Goal: Transaction & Acquisition: Purchase product/service

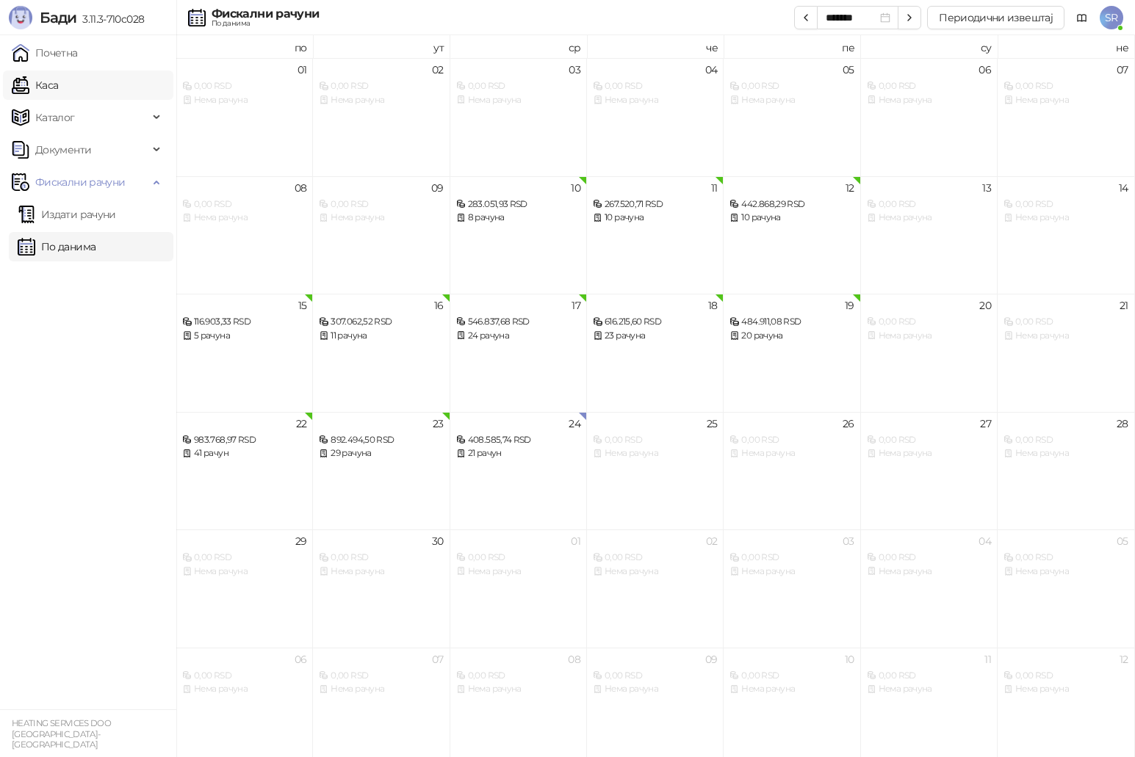
click at [58, 87] on link "Каса" at bounding box center [35, 85] width 46 height 29
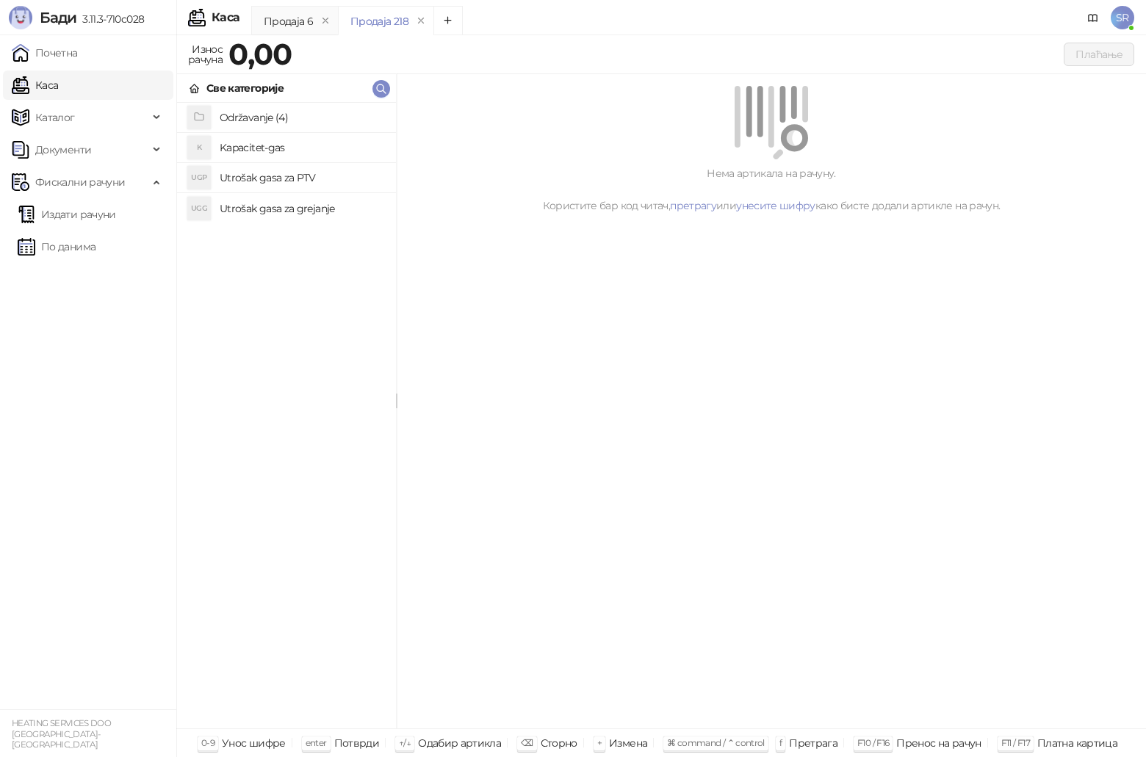
drag, startPoint x: 295, startPoint y: 214, endPoint x: 302, endPoint y: 190, distance: 24.4
click at [295, 213] on h4 "Utrošak gasa za grejanje" at bounding box center [302, 209] width 165 height 24
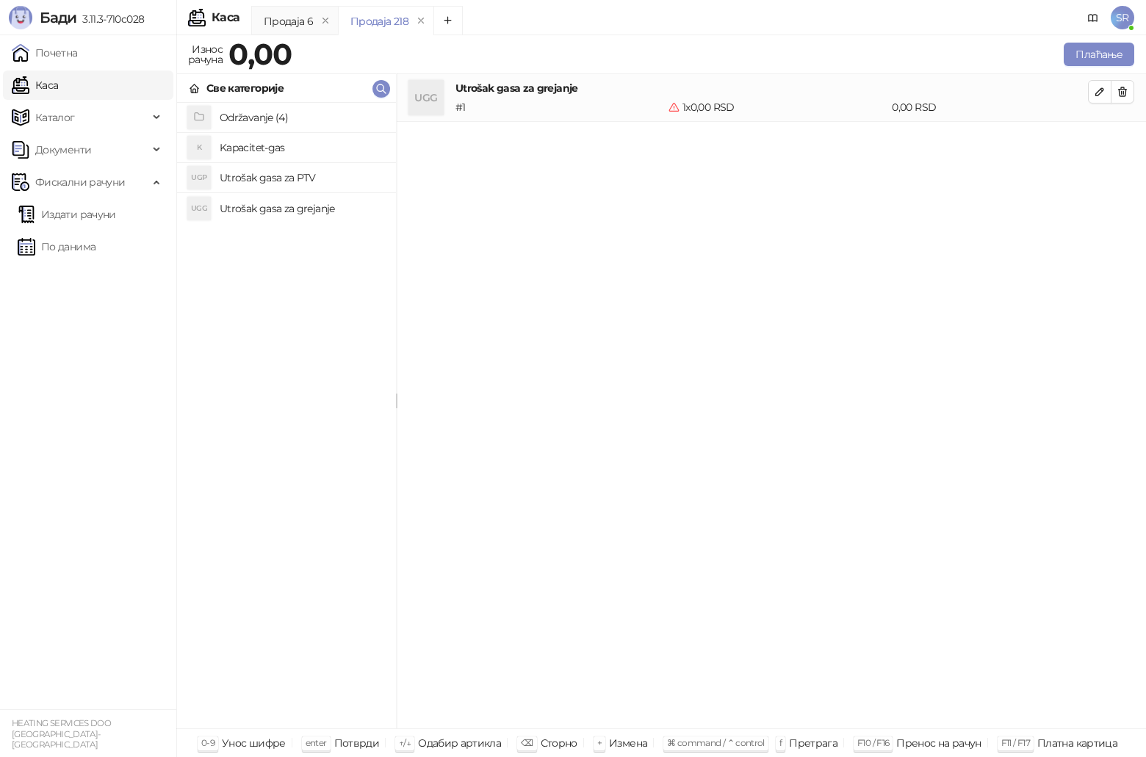
drag, startPoint x: 302, startPoint y: 182, endPoint x: 302, endPoint y: 155, distance: 27.2
click at [302, 181] on h4 "Utrošak gasa za PTV" at bounding box center [302, 178] width 165 height 24
click at [302, 149] on h4 "Kapacitet-gas" at bounding box center [302, 148] width 165 height 24
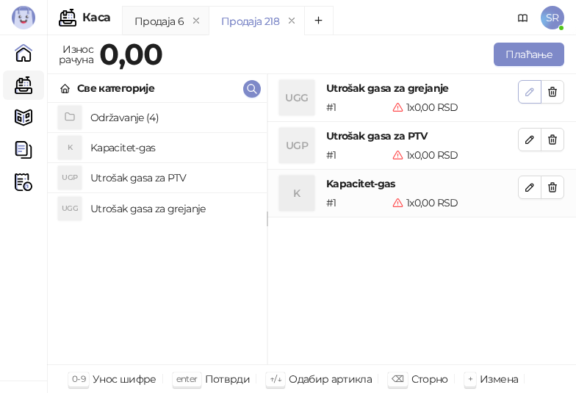
click at [531, 88] on icon "button" at bounding box center [529, 91] width 7 height 7
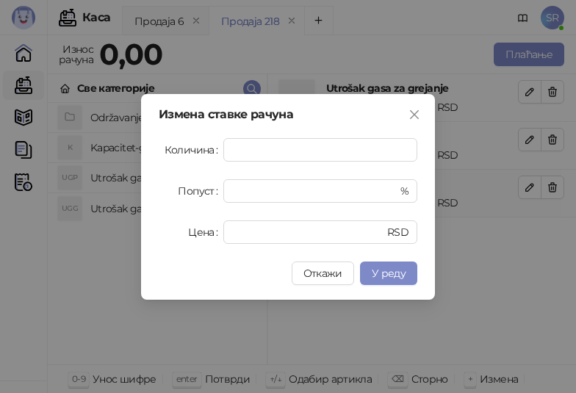
click at [378, 325] on div "Измена ставке рачуна Количина * Попуст * % Цена * RSD Откажи У реду" at bounding box center [288, 196] width 576 height 393
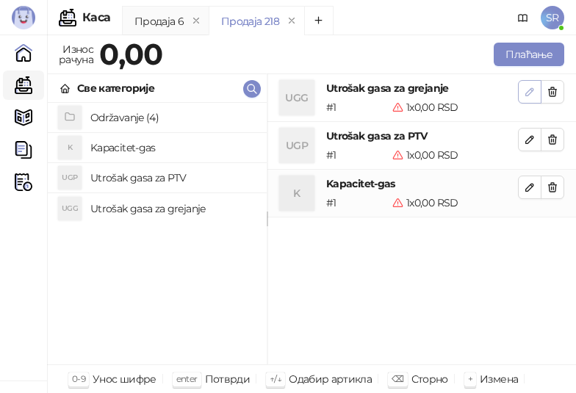
click at [530, 95] on icon "button" at bounding box center [530, 92] width 12 height 12
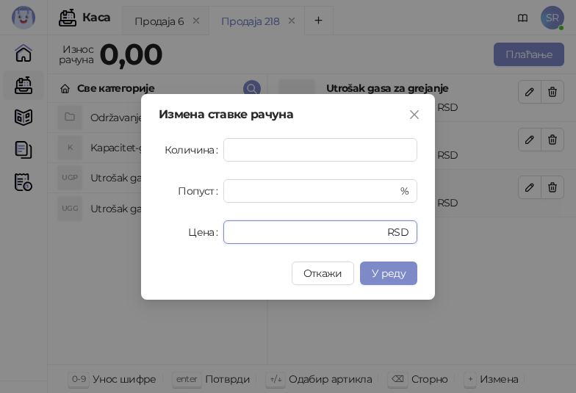
drag, startPoint x: 265, startPoint y: 225, endPoint x: 222, endPoint y: 239, distance: 45.5
click at [222, 239] on div "Цена * RSD" at bounding box center [288, 232] width 259 height 24
paste input "*******"
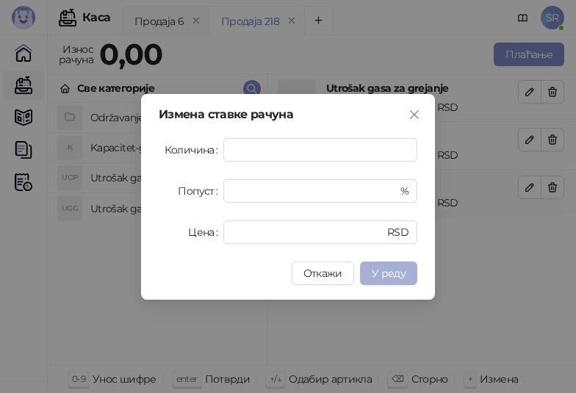
click at [398, 275] on span "У реду" at bounding box center [389, 273] width 34 height 13
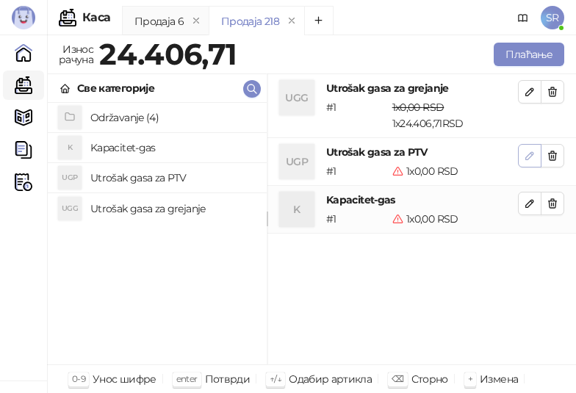
click at [527, 157] on icon "button" at bounding box center [529, 155] width 7 height 7
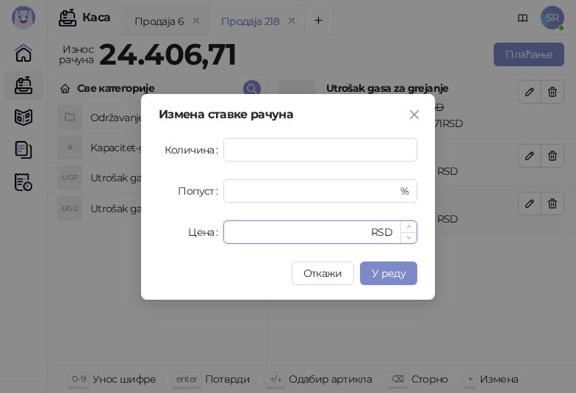
drag, startPoint x: 303, startPoint y: 233, endPoint x: 224, endPoint y: 234, distance: 79.3
click at [224, 234] on div "* RSD" at bounding box center [320, 232] width 194 height 24
paste input "*****"
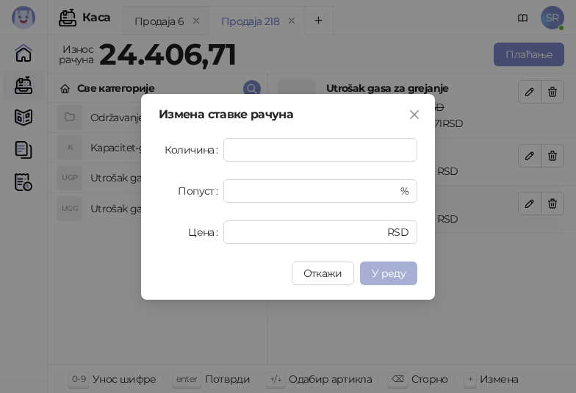
click at [400, 267] on span "У реду" at bounding box center [389, 273] width 34 height 13
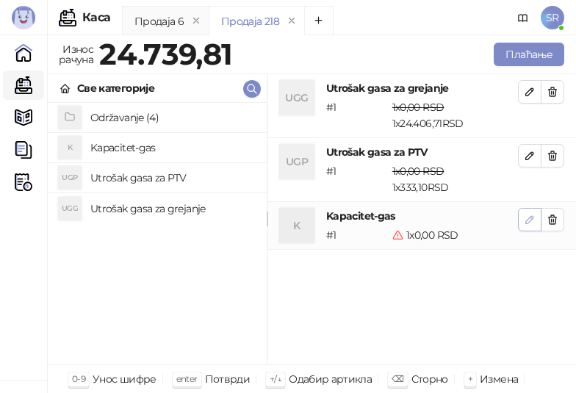
click at [533, 219] on icon "button" at bounding box center [530, 220] width 12 height 12
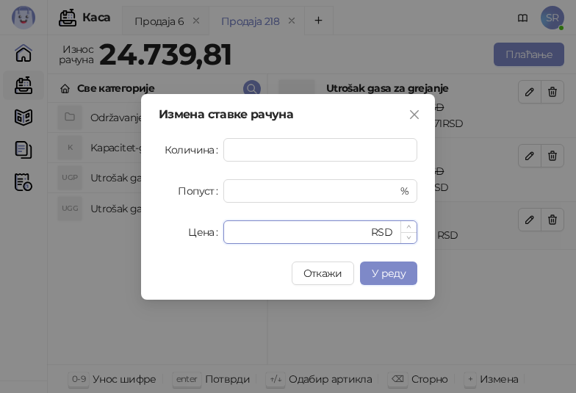
drag, startPoint x: 314, startPoint y: 228, endPoint x: 231, endPoint y: 236, distance: 84.0
click at [231, 236] on div "* RSD" at bounding box center [320, 232] width 194 height 24
paste input "*****"
type input "******"
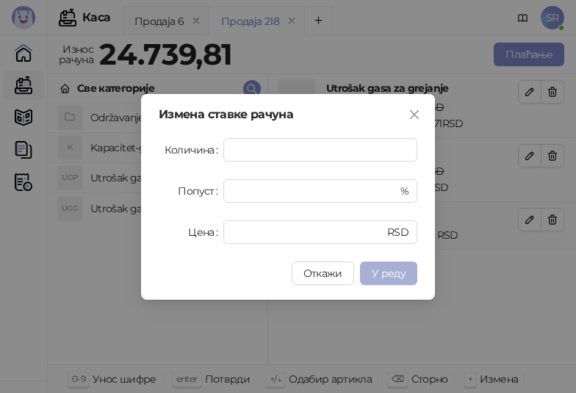
click at [384, 275] on span "У реду" at bounding box center [389, 273] width 34 height 13
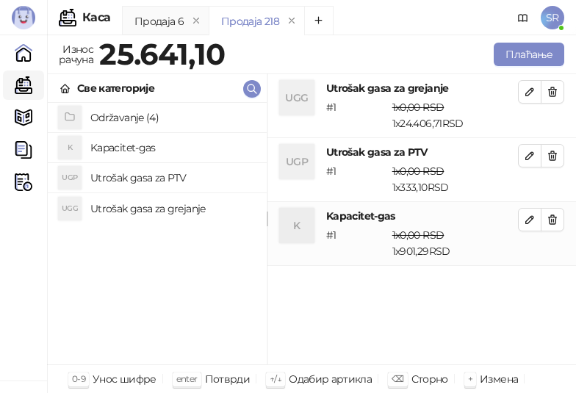
click at [281, 310] on div "UGG Utrošak gasa za grejanje # 1 1 x 0,00 RSD 1 x 24.406,71 RSD 0,00 RSD 24.406…" at bounding box center [421, 219] width 308 height 291
drag, startPoint x: 382, startPoint y: 329, endPoint x: 450, endPoint y: 273, distance: 88.2
click at [382, 329] on div "UGG Utrošak gasa za grejanje # 1 1 x 0,00 RSD 1 x 24.406,71 RSD 0,00 RSD 24.406…" at bounding box center [421, 219] width 308 height 291
click at [523, 54] on button "Плаћање" at bounding box center [529, 55] width 71 height 24
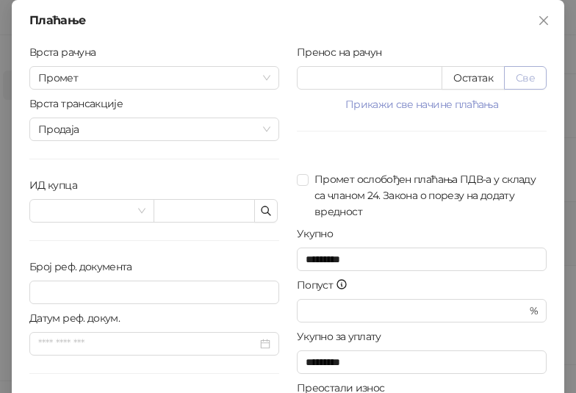
click at [524, 79] on button "Све" at bounding box center [525, 78] width 43 height 24
type input "*******"
type input "****"
click at [262, 209] on icon "button" at bounding box center [266, 211] width 12 height 12
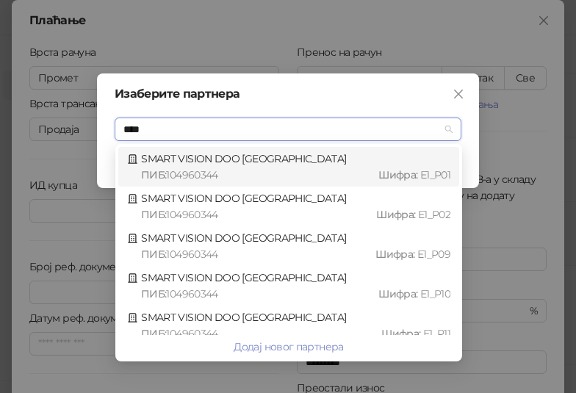
type input "*****"
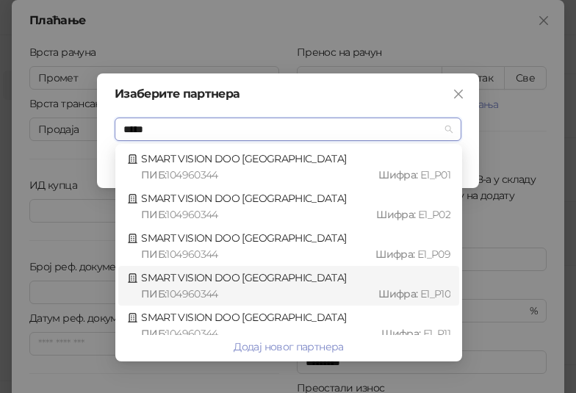
scroll to position [129, 0]
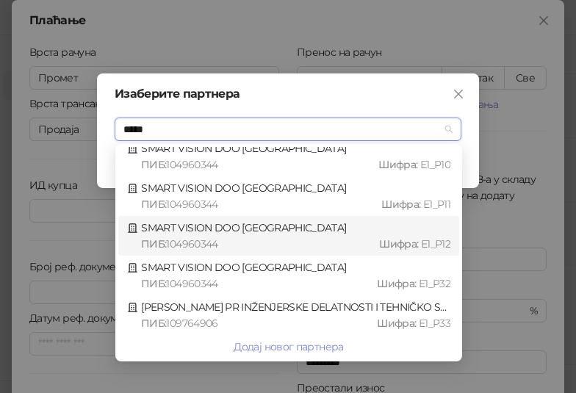
click at [242, 239] on div "ПИБ : 104960344 Шифра : Е1_P12" at bounding box center [295, 244] width 309 height 16
type input "*********"
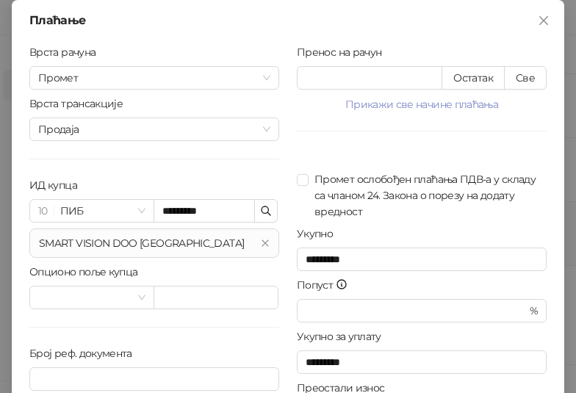
click at [444, 284] on div "Попуст" at bounding box center [422, 288] width 250 height 22
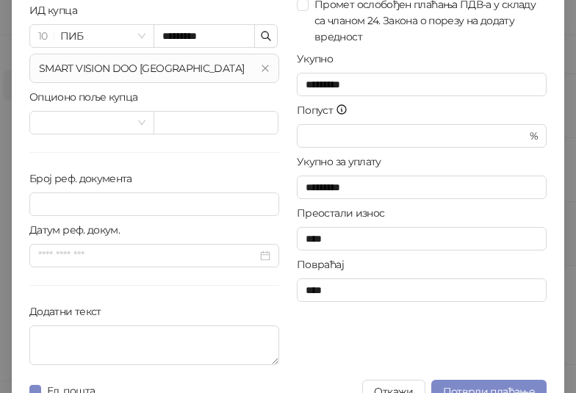
scroll to position [200, 0]
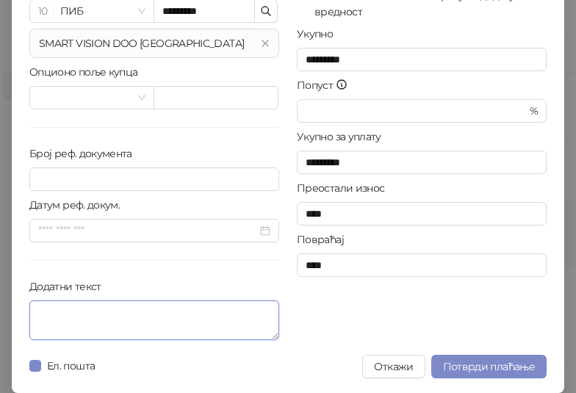
click at [148, 313] on textarea "Додатни текст" at bounding box center [154, 320] width 250 height 40
paste textarea "**********"
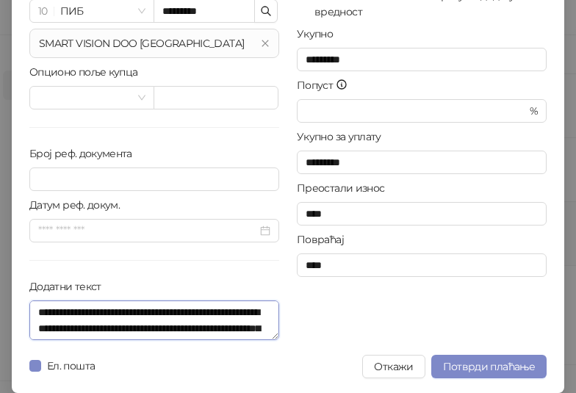
scroll to position [44, 0]
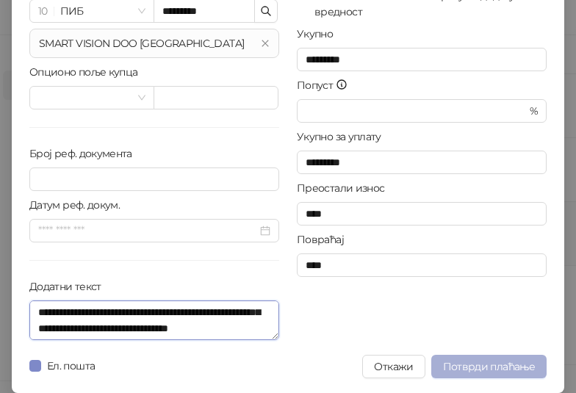
type textarea "**********"
click at [465, 366] on span "Потврди плаћање" at bounding box center [489, 366] width 92 height 13
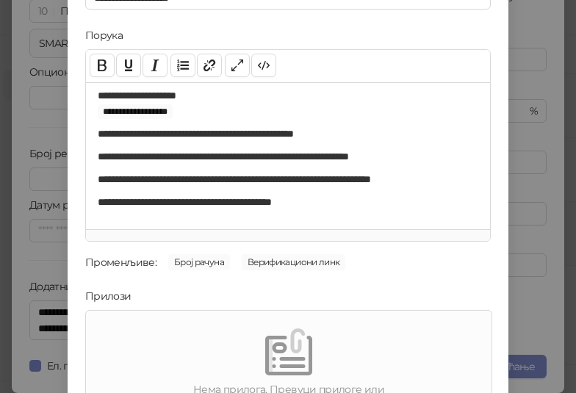
scroll to position [210, 0]
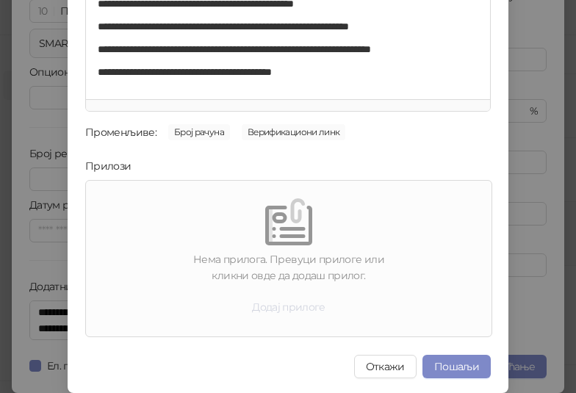
click at [303, 306] on button "Додај прилоге" at bounding box center [288, 307] width 97 height 24
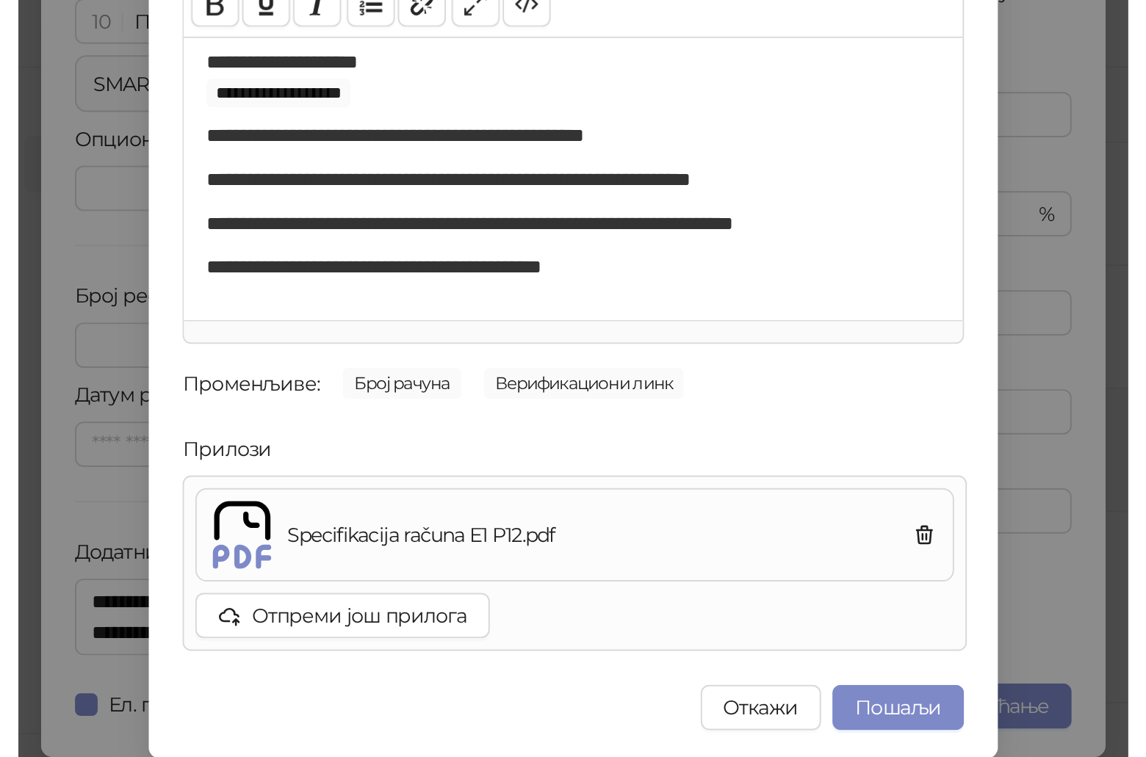
scroll to position [144, 0]
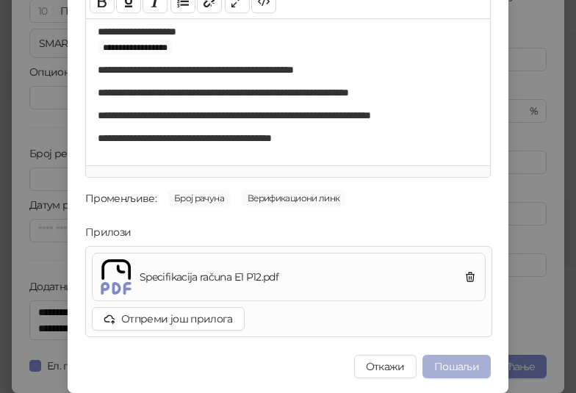
click at [463, 364] on button "Пошаљи" at bounding box center [456, 367] width 68 height 24
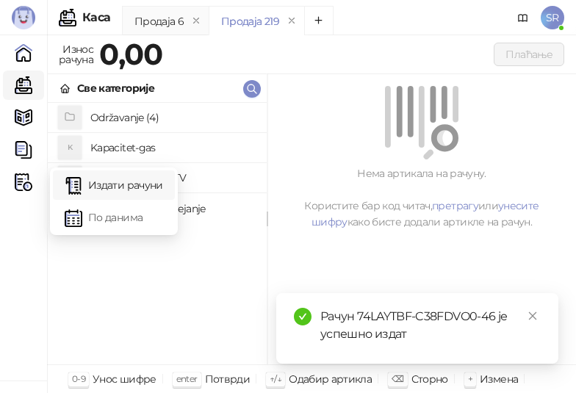
click at [114, 178] on link "Издати рачуни" at bounding box center [114, 184] width 98 height 29
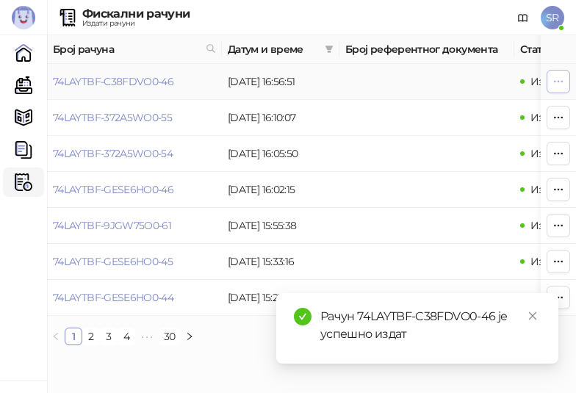
click at [557, 79] on icon "button" at bounding box center [558, 82] width 12 height 12
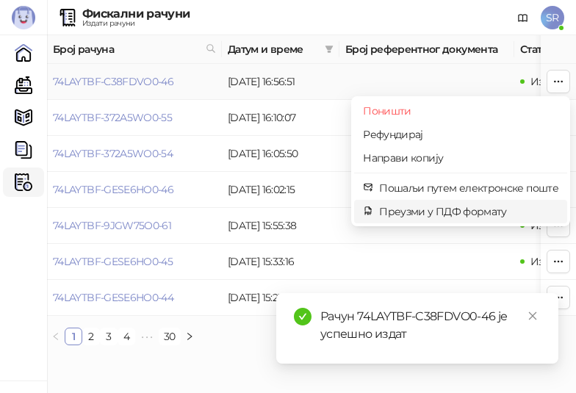
click at [442, 214] on span "Преузми у ПДФ формату" at bounding box center [468, 211] width 179 height 16
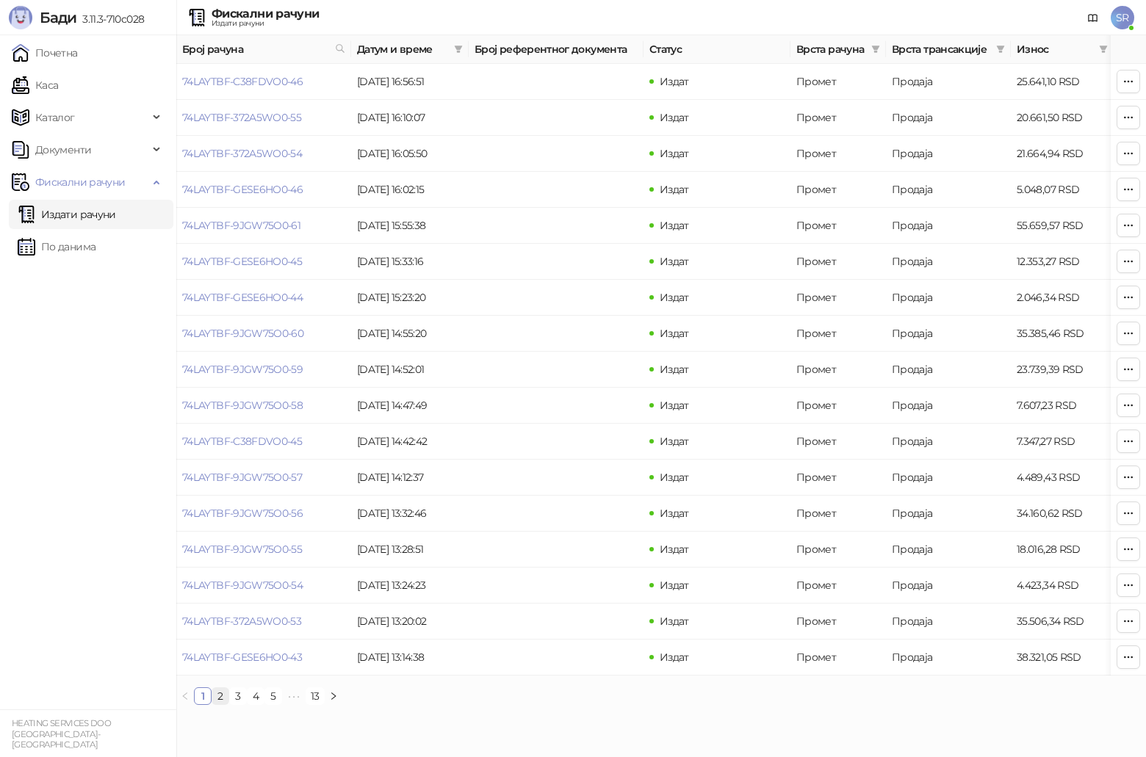
click at [221, 704] on link "2" at bounding box center [220, 696] width 16 height 16
click at [1129, 220] on icon "button" at bounding box center [1128, 226] width 12 height 12
click at [1124, 17] on span "SR" at bounding box center [1122, 18] width 24 height 24
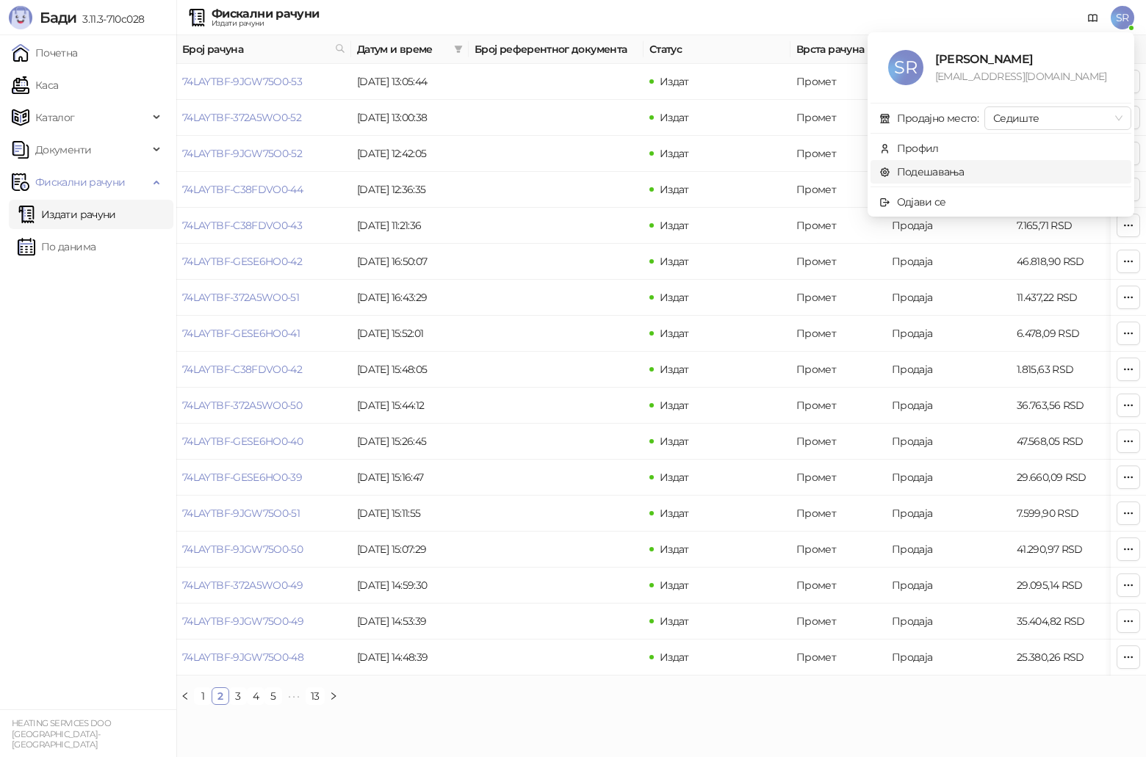
click at [964, 170] on link "Подешавања" at bounding box center [921, 171] width 85 height 13
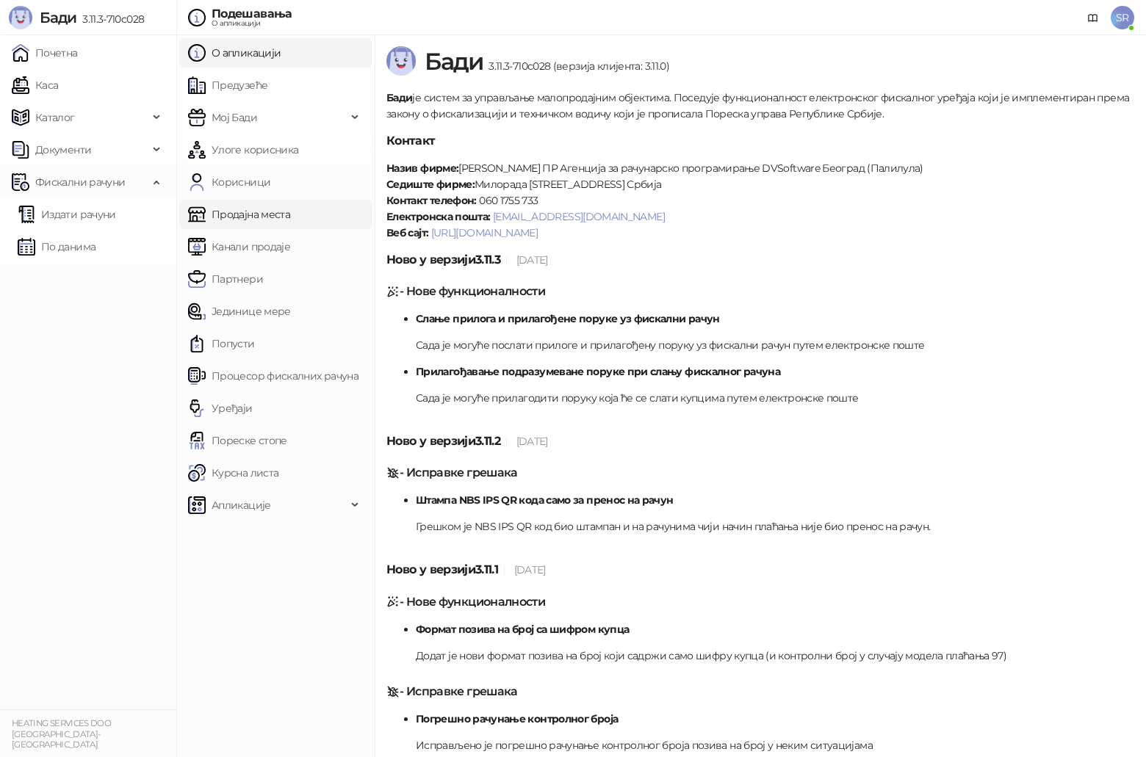
click at [255, 215] on link "Продајна места" at bounding box center [239, 214] width 102 height 29
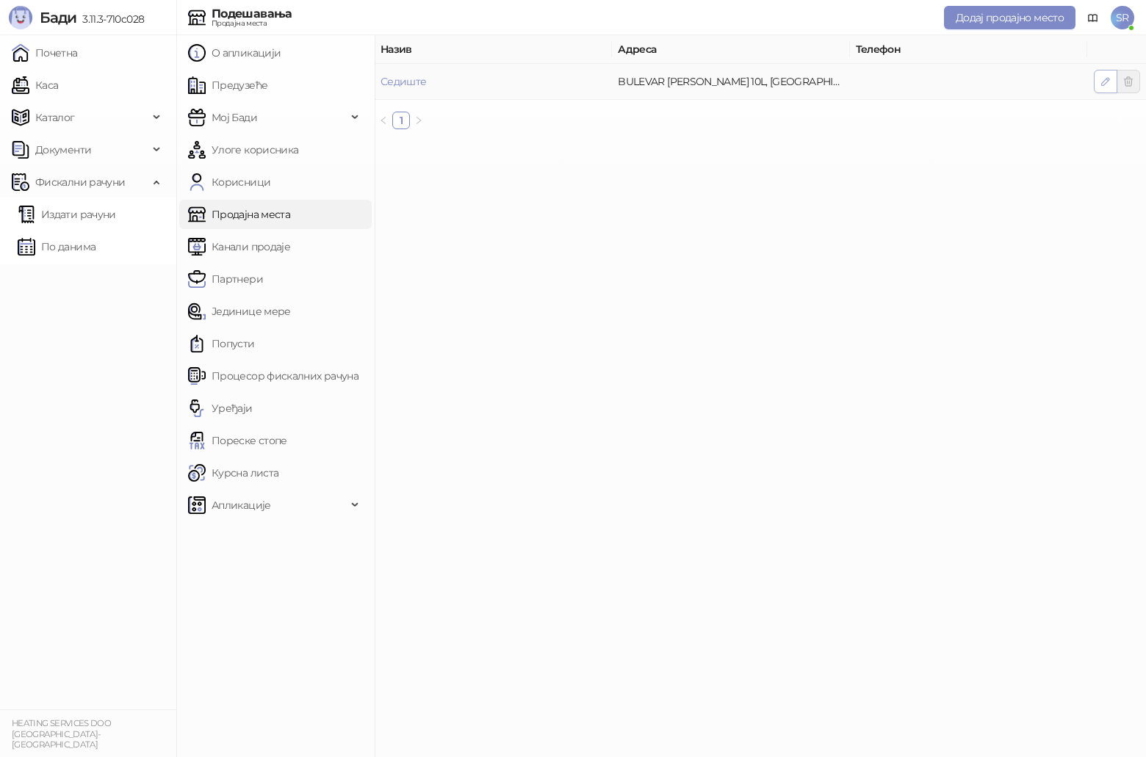
click at [1099, 79] on icon "button" at bounding box center [1105, 82] width 12 height 12
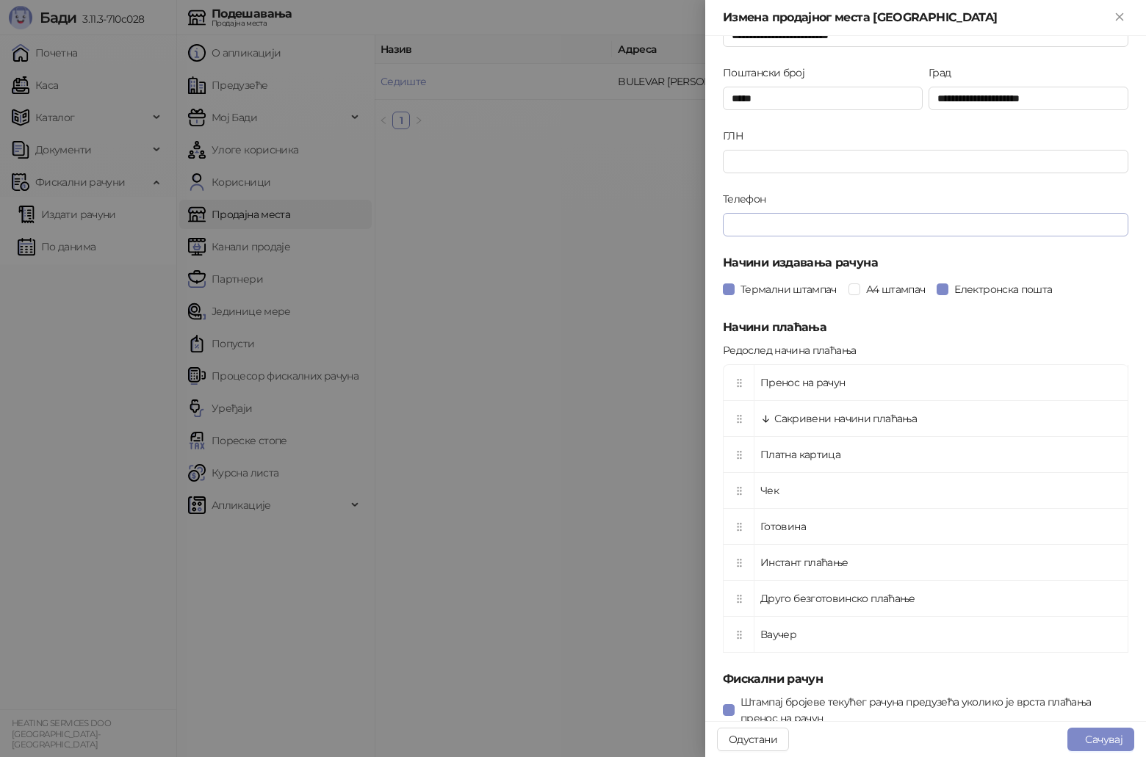
scroll to position [220, 0]
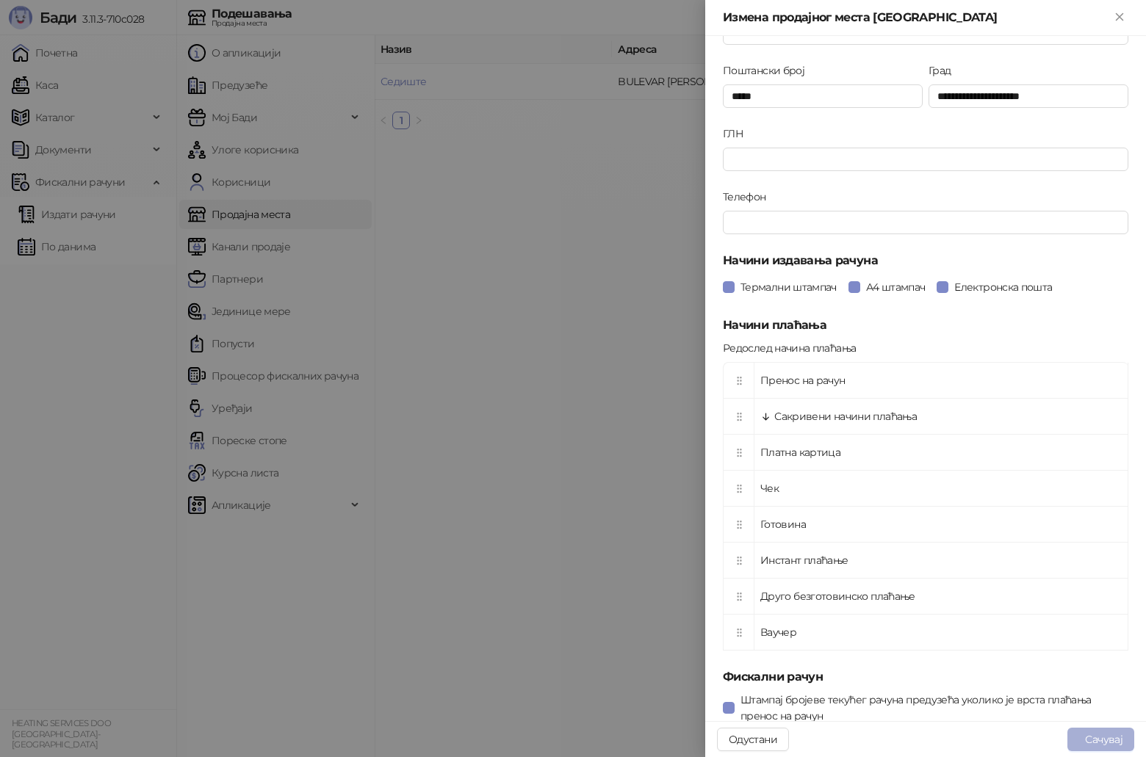
click at [1094, 738] on button "Сачувај" at bounding box center [1100, 740] width 67 height 24
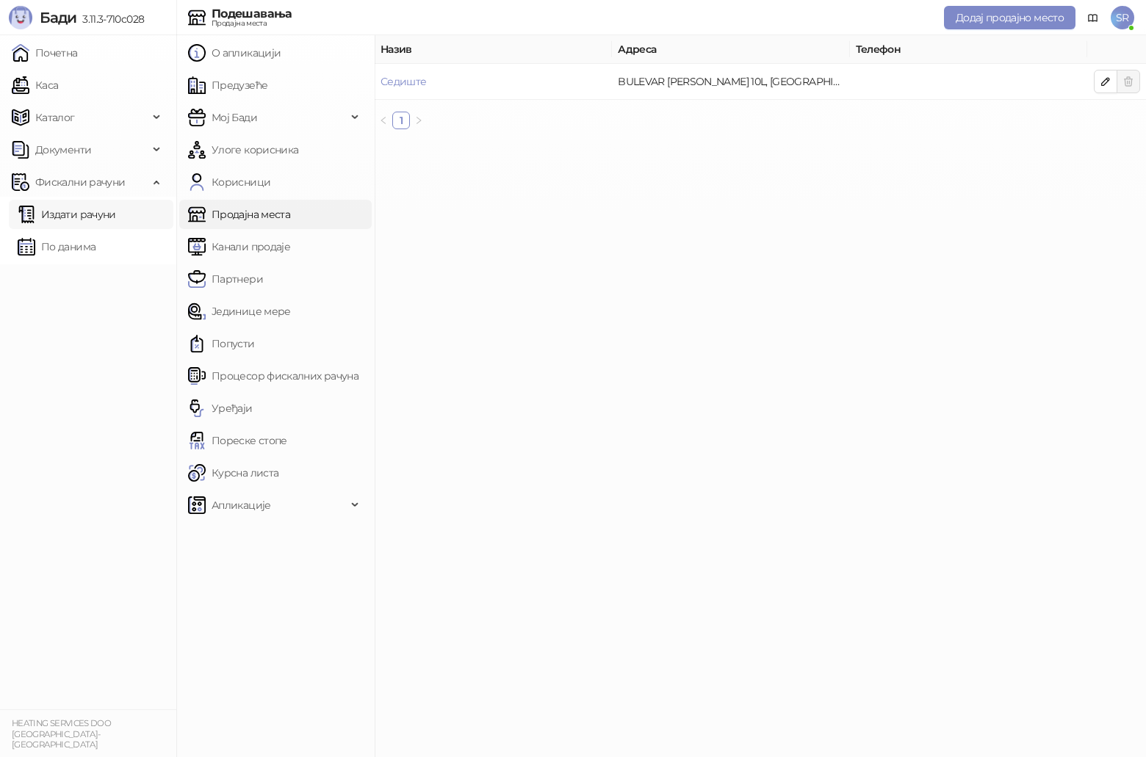
click at [87, 217] on link "Издати рачуни" at bounding box center [67, 214] width 98 height 29
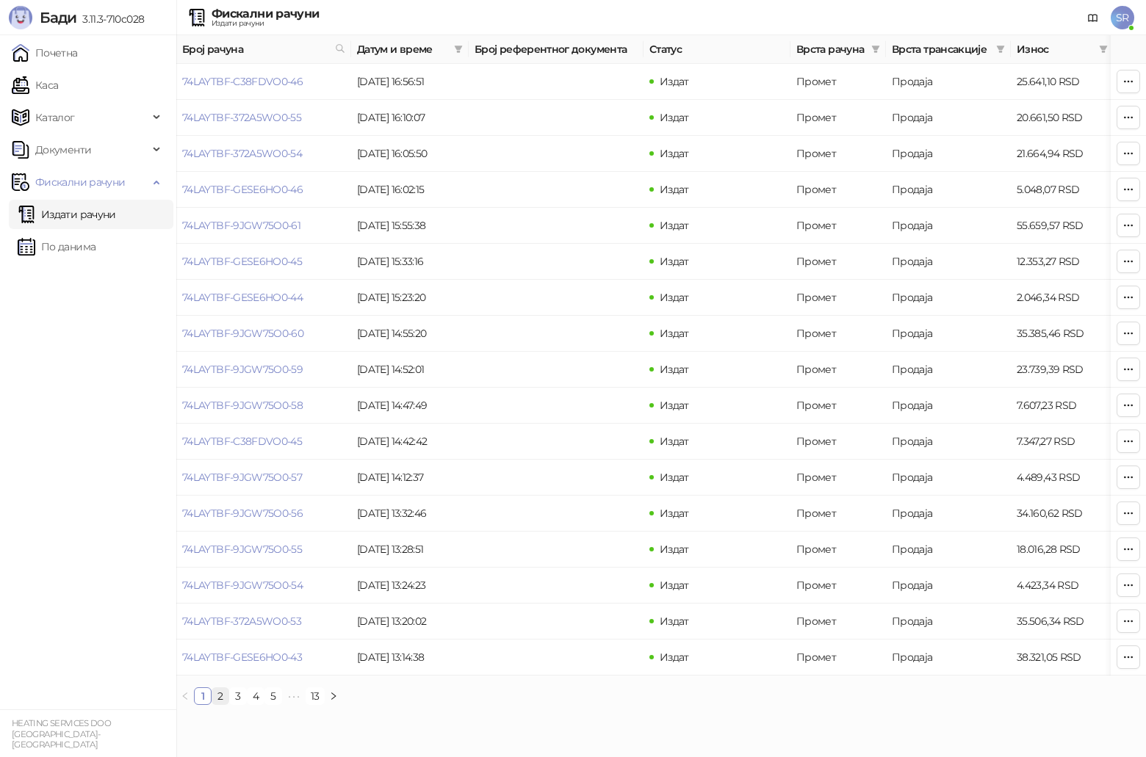
click at [222, 704] on link "2" at bounding box center [220, 696] width 16 height 16
click at [1129, 221] on icon "button" at bounding box center [1128, 226] width 12 height 12
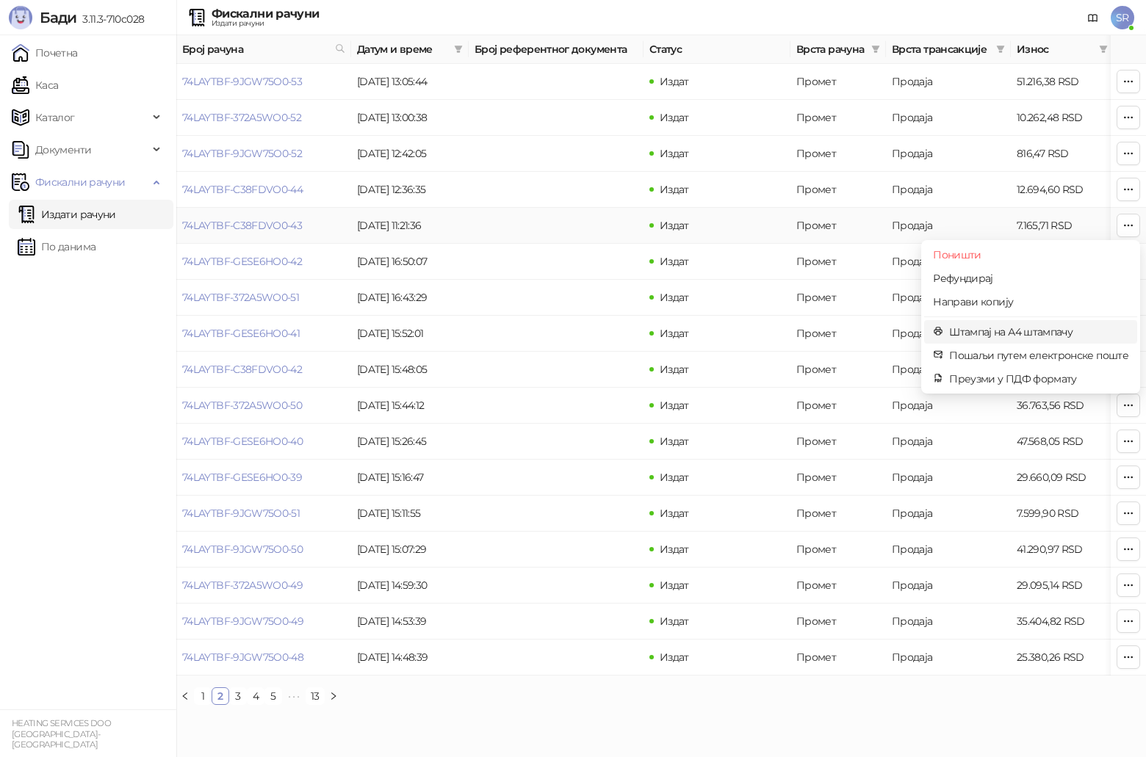
click at [1008, 330] on span "Штампај на А4 штампачу" at bounding box center [1038, 332] width 179 height 16
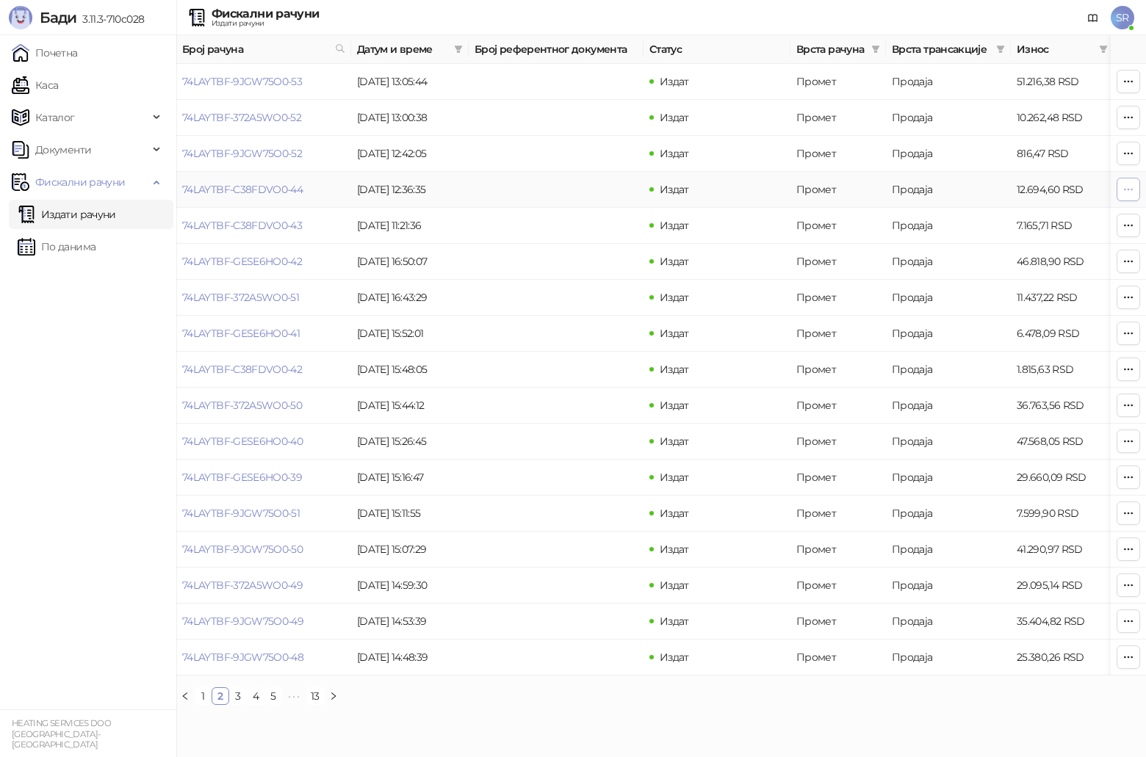
click at [1124, 189] on icon "button" at bounding box center [1128, 189] width 8 height 1
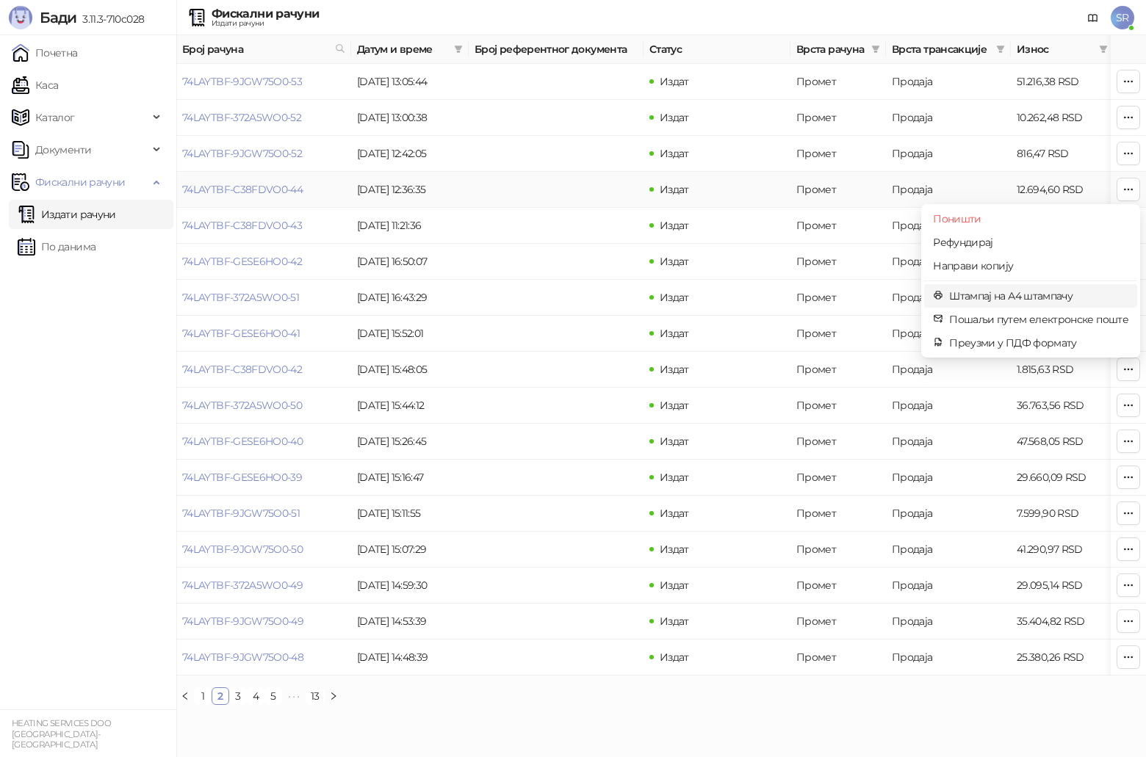
click at [996, 292] on span "Штампај на А4 штампачу" at bounding box center [1038, 296] width 179 height 16
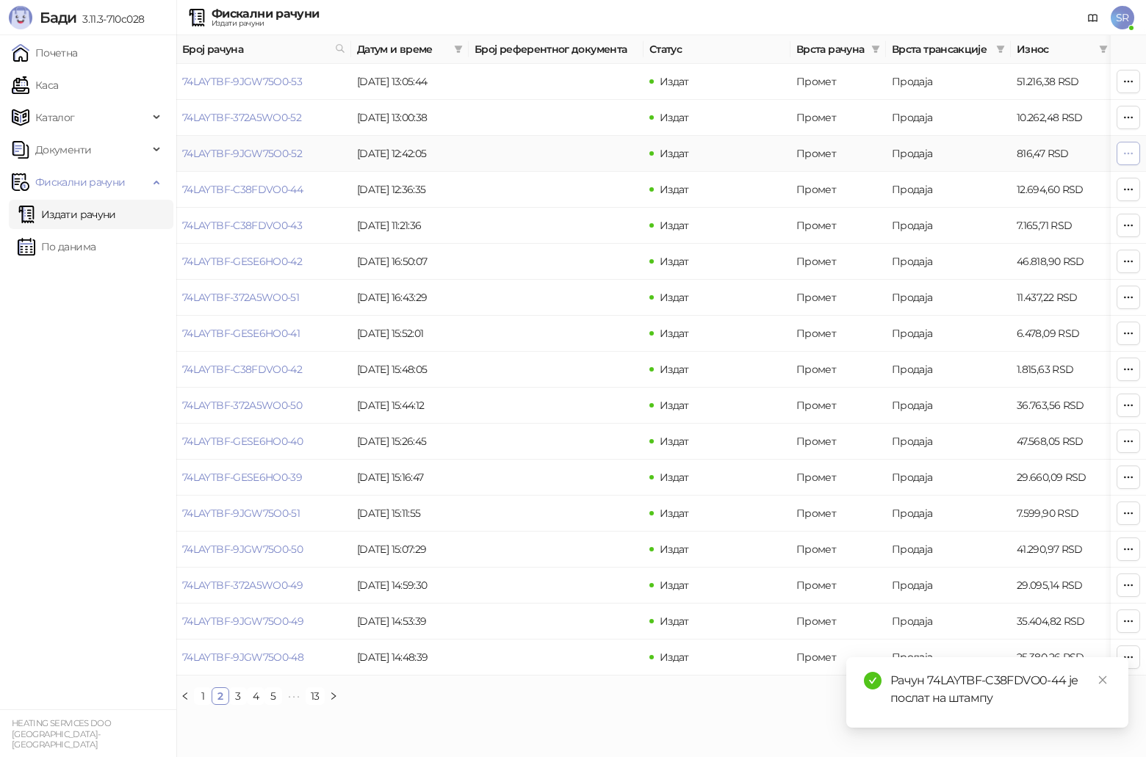
click at [1128, 151] on icon "button" at bounding box center [1128, 154] width 12 height 12
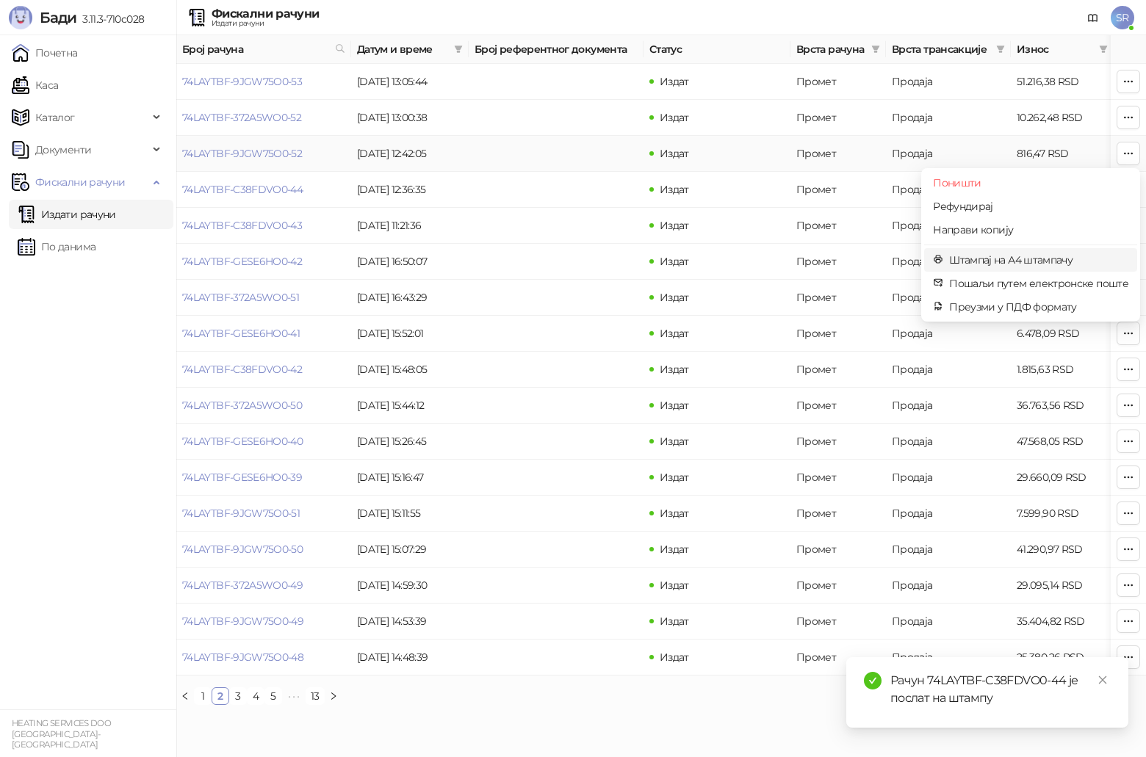
click at [986, 264] on span "Штампај на А4 штампачу" at bounding box center [1038, 260] width 179 height 16
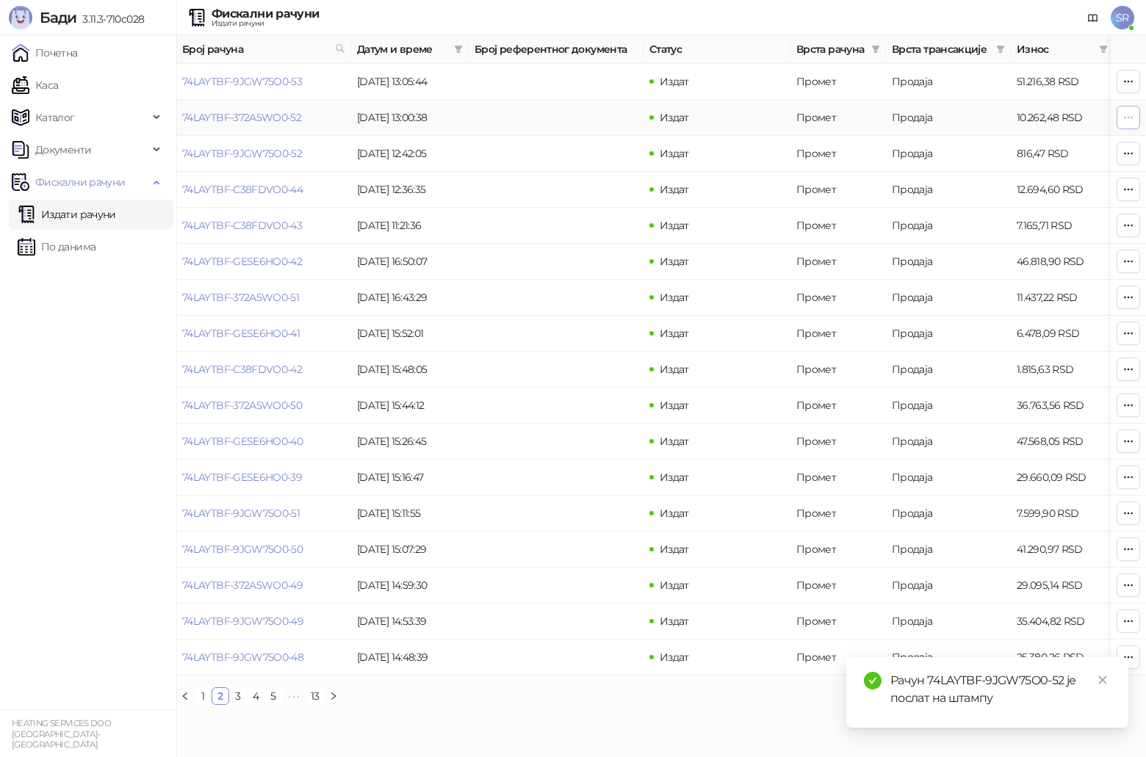
click at [1133, 120] on icon "button" at bounding box center [1128, 118] width 12 height 12
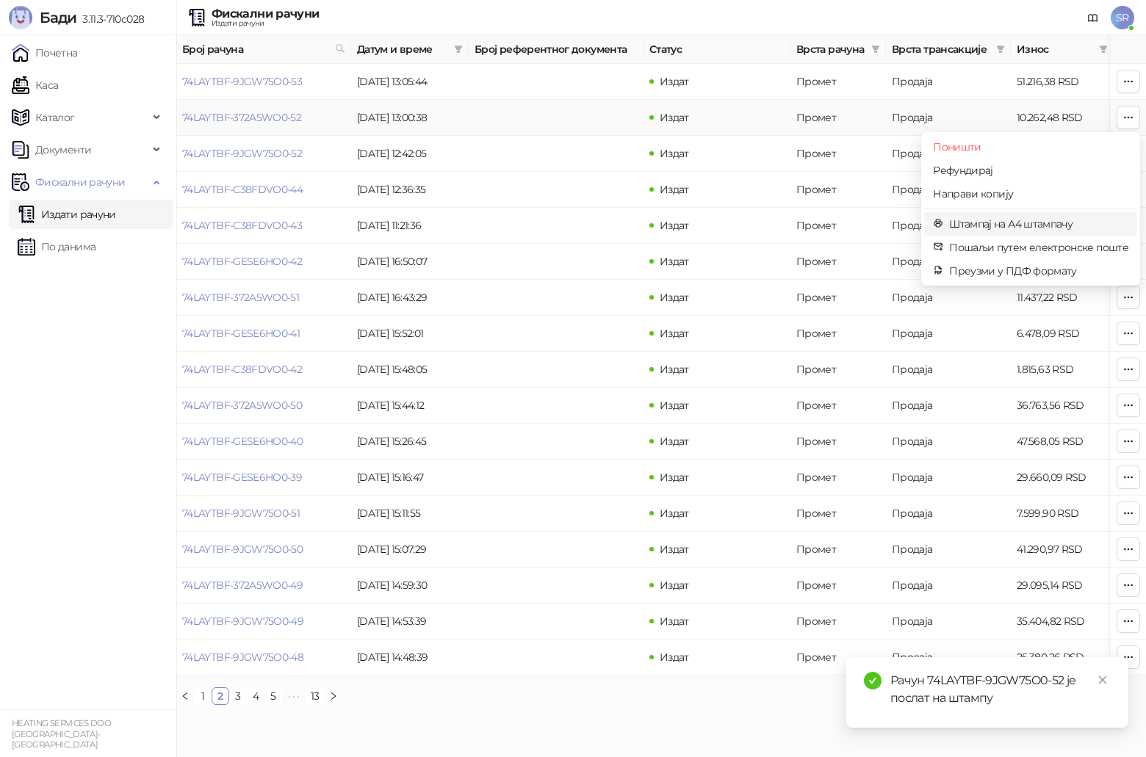
click at [999, 222] on span "Штампај на А4 штампачу" at bounding box center [1038, 224] width 179 height 16
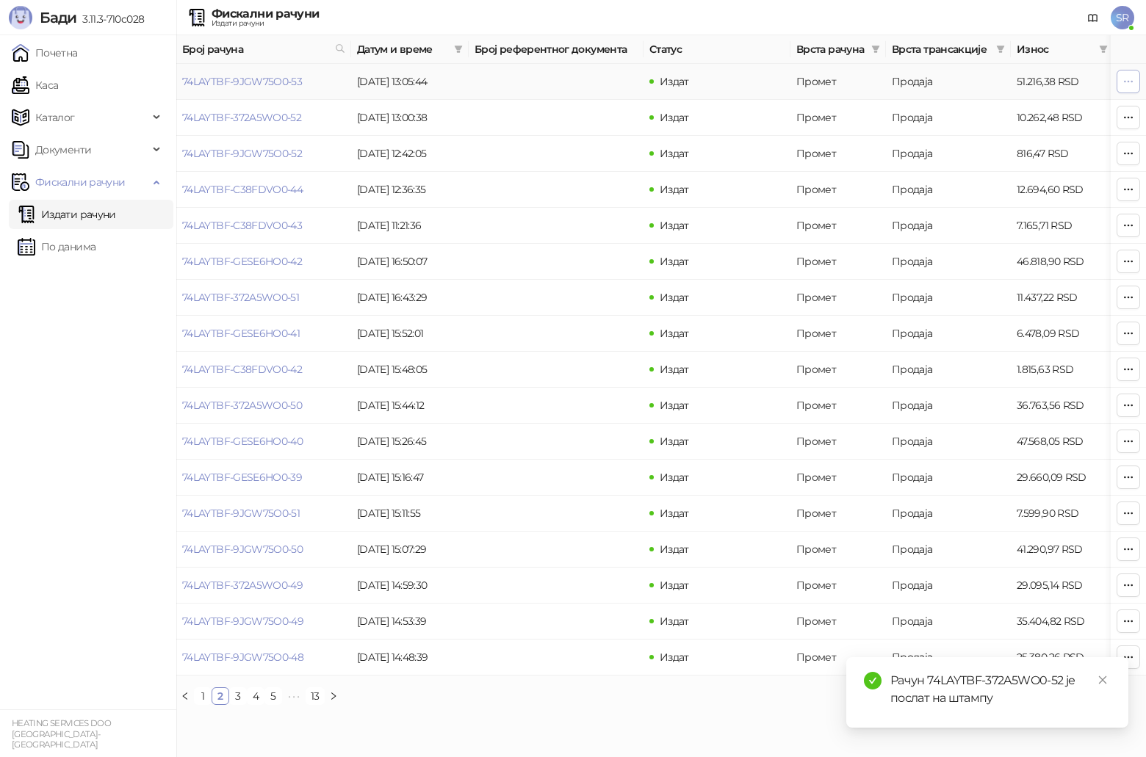
click at [1129, 84] on icon "button" at bounding box center [1128, 82] width 12 height 12
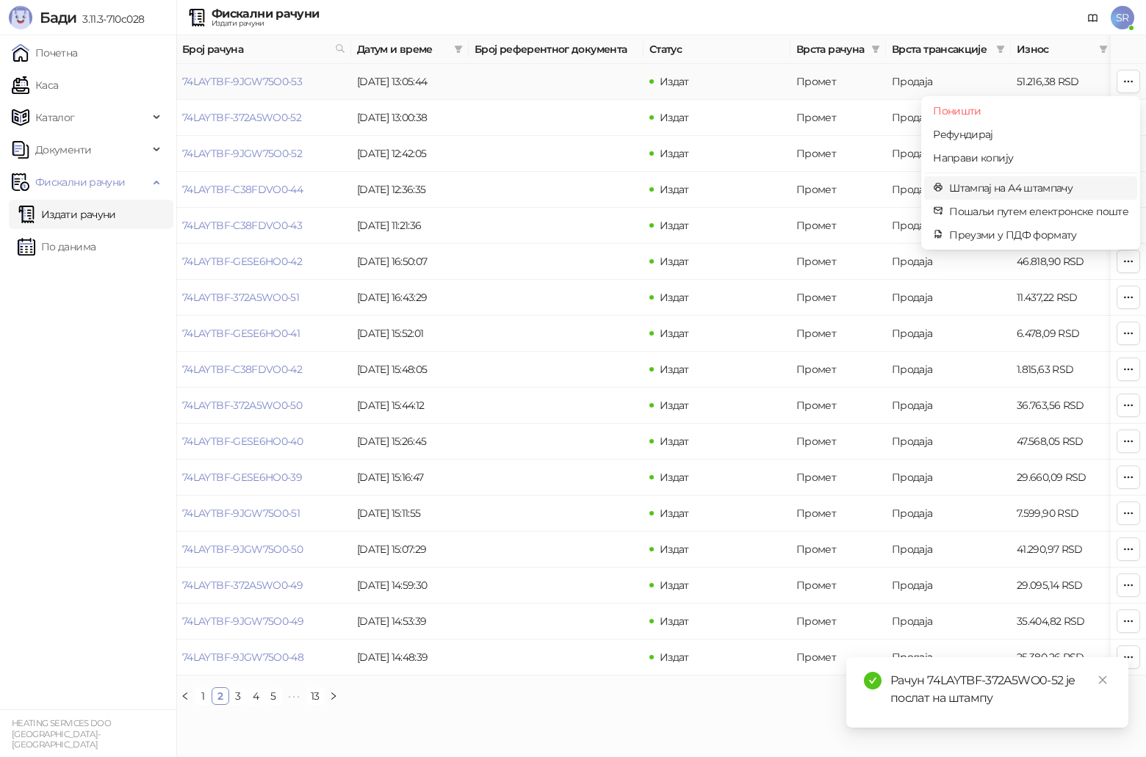
click at [981, 191] on span "Штампај на А4 штампачу" at bounding box center [1038, 188] width 179 height 16
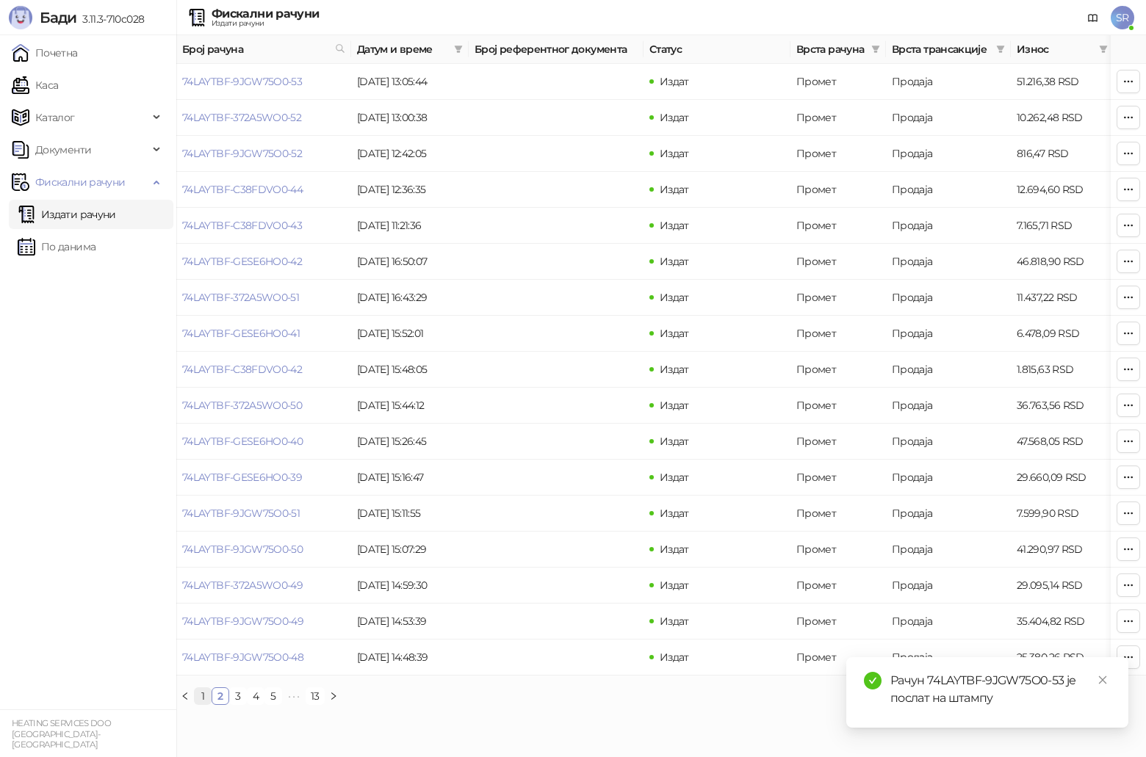
click at [205, 704] on link "1" at bounding box center [203, 696] width 16 height 16
click at [1127, 657] on icon "button" at bounding box center [1128, 657] width 8 height 1
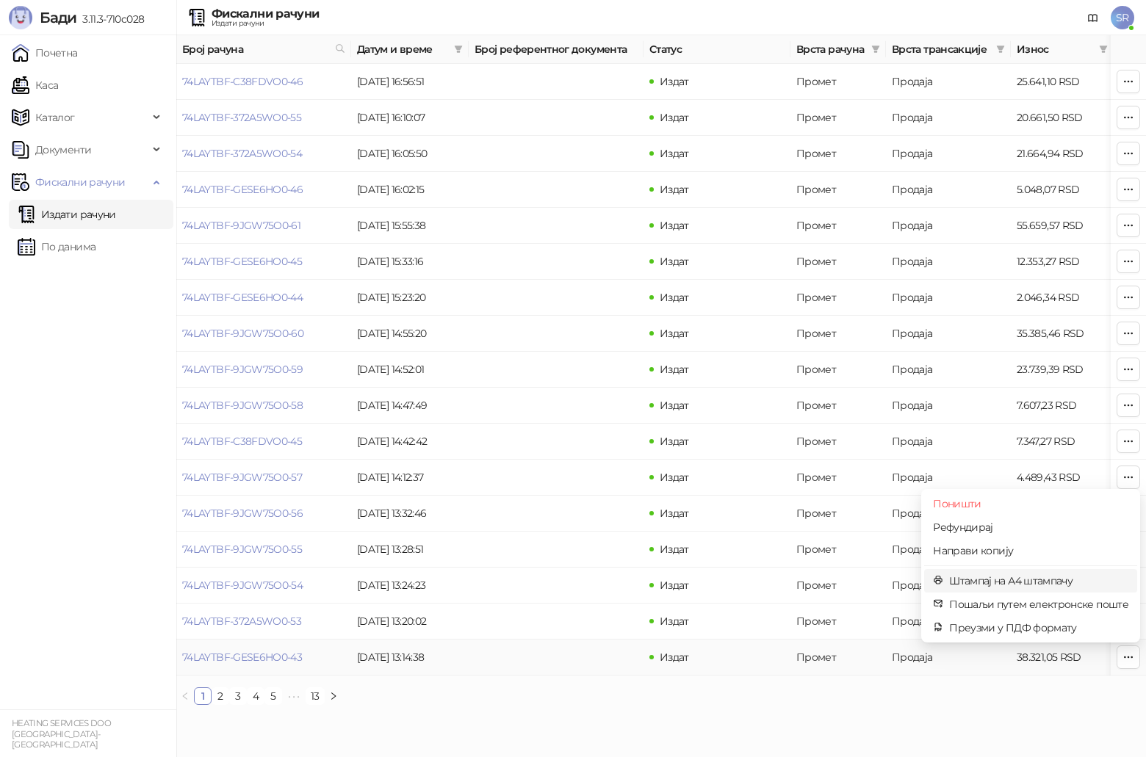
click at [1053, 582] on span "Штампај на А4 штампачу" at bounding box center [1038, 581] width 179 height 16
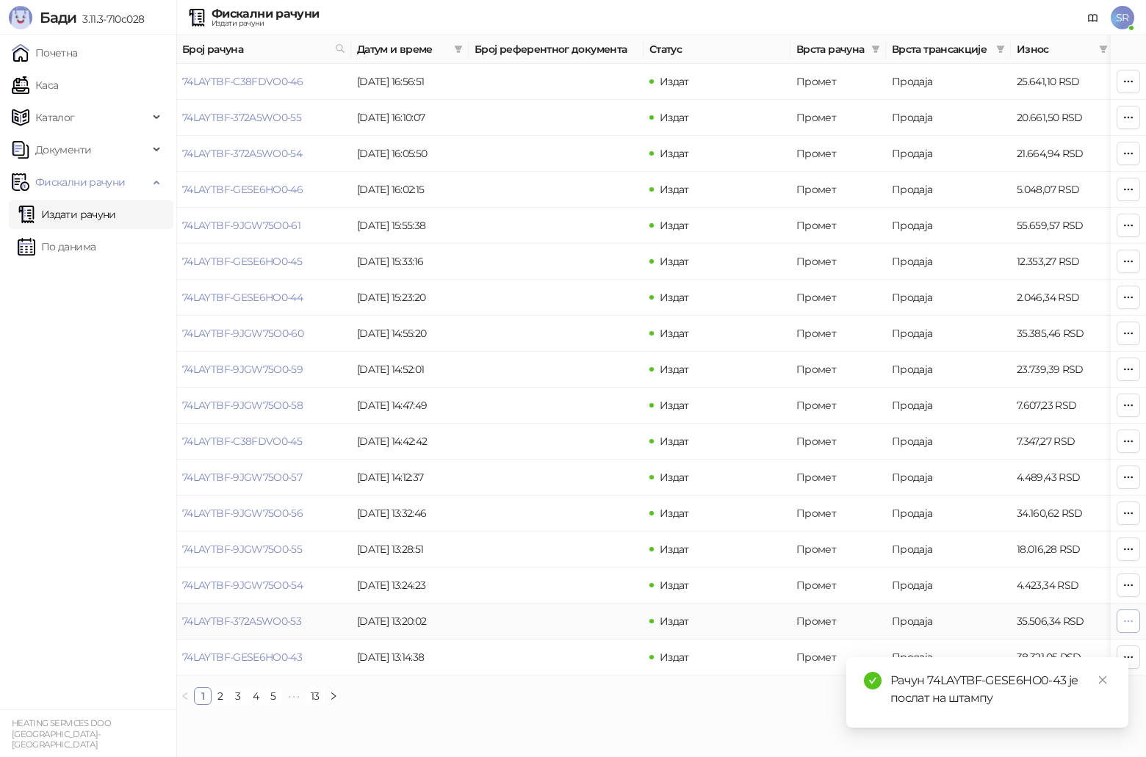
click at [1129, 625] on icon "button" at bounding box center [1128, 621] width 12 height 12
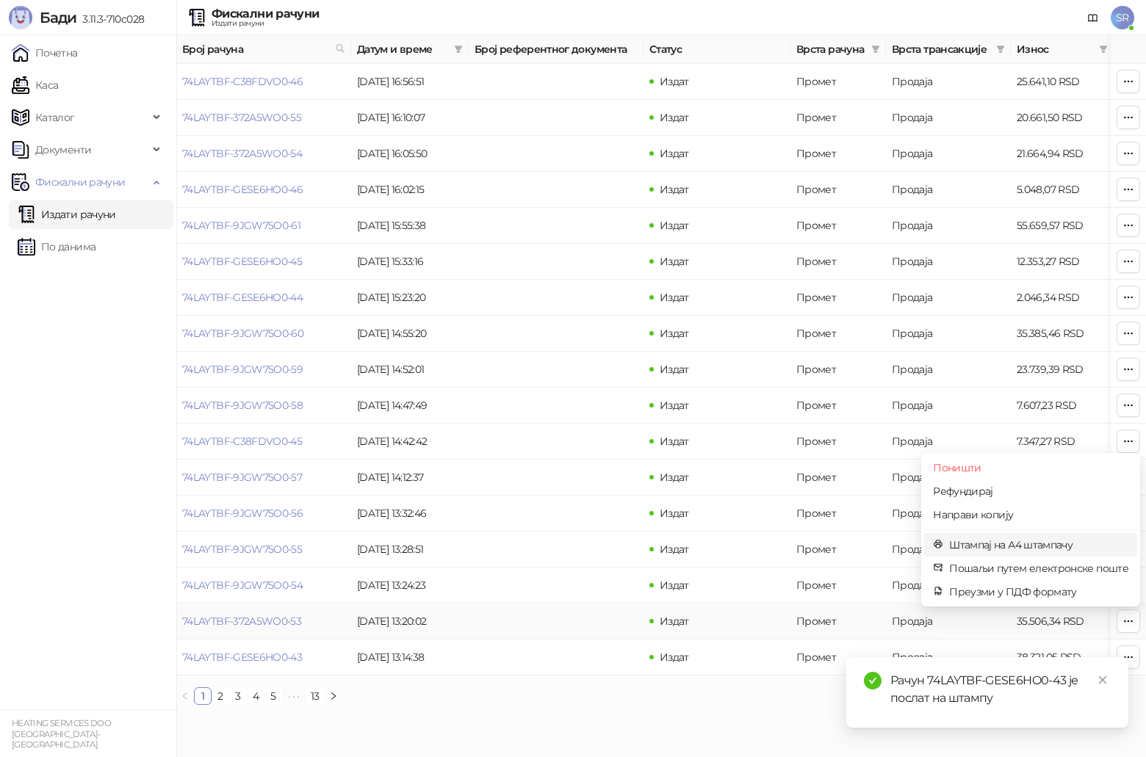
click at [972, 549] on span "Штампај на А4 штампачу" at bounding box center [1038, 545] width 179 height 16
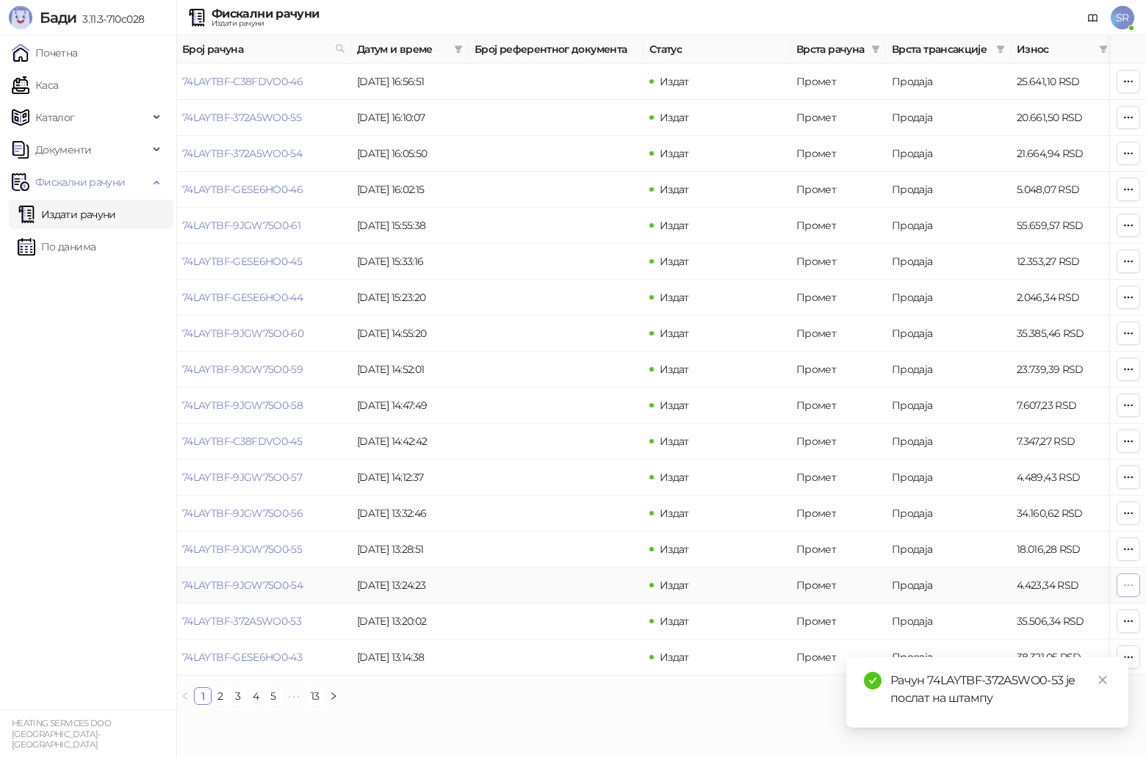
click at [1129, 588] on icon "button" at bounding box center [1128, 585] width 12 height 12
click at [1104, 680] on icon "close" at bounding box center [1102, 680] width 10 height 10
click at [1127, 589] on icon "button" at bounding box center [1128, 585] width 12 height 12
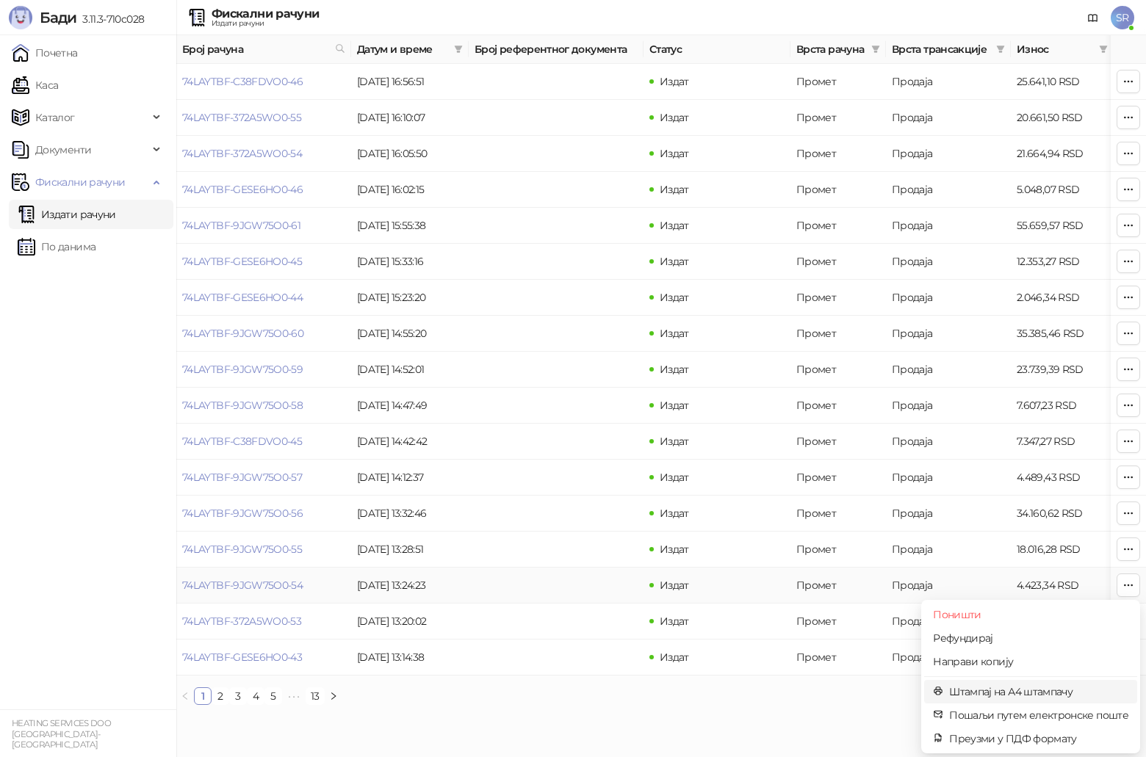
click at [990, 690] on span "Штампај на А4 штампачу" at bounding box center [1038, 692] width 179 height 16
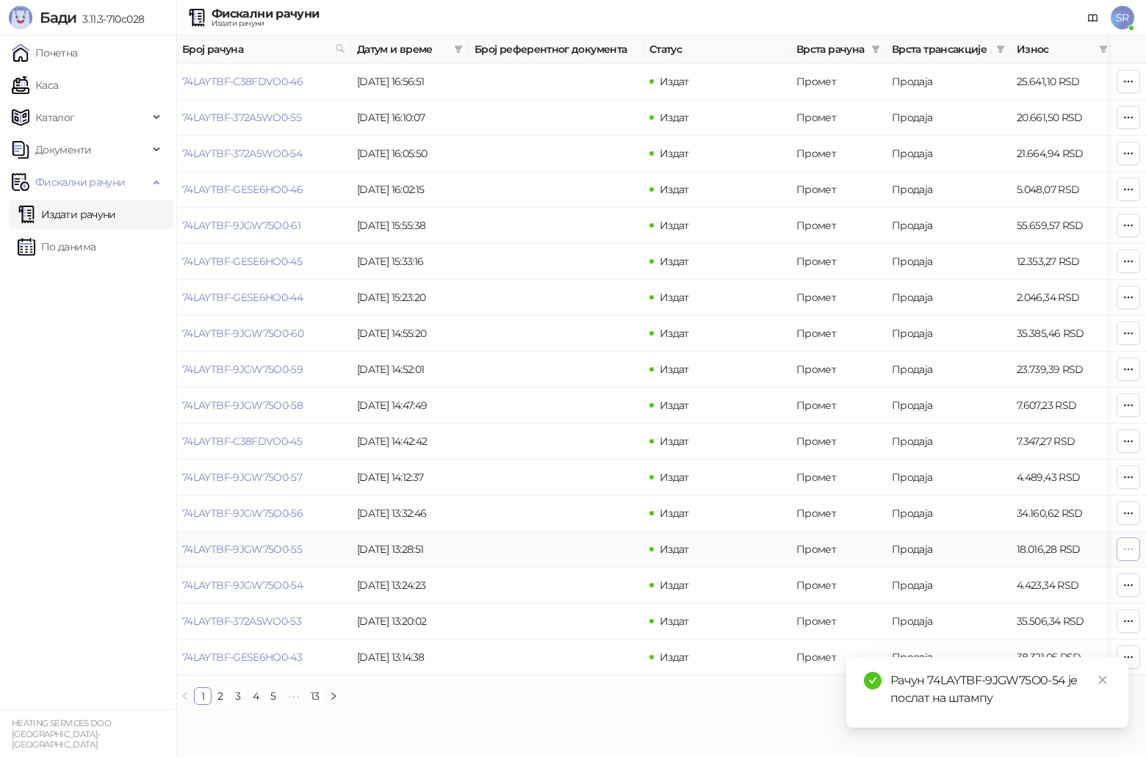
click at [1126, 551] on icon "button" at bounding box center [1128, 549] width 12 height 12
click at [981, 654] on span "Штампај на А4 штампачу" at bounding box center [1038, 656] width 179 height 16
click at [1124, 521] on button "button" at bounding box center [1128, 514] width 24 height 24
click at [984, 613] on span "Штампај на А4 штампачу" at bounding box center [1038, 620] width 179 height 16
click at [1129, 471] on icon "button" at bounding box center [1128, 477] width 12 height 12
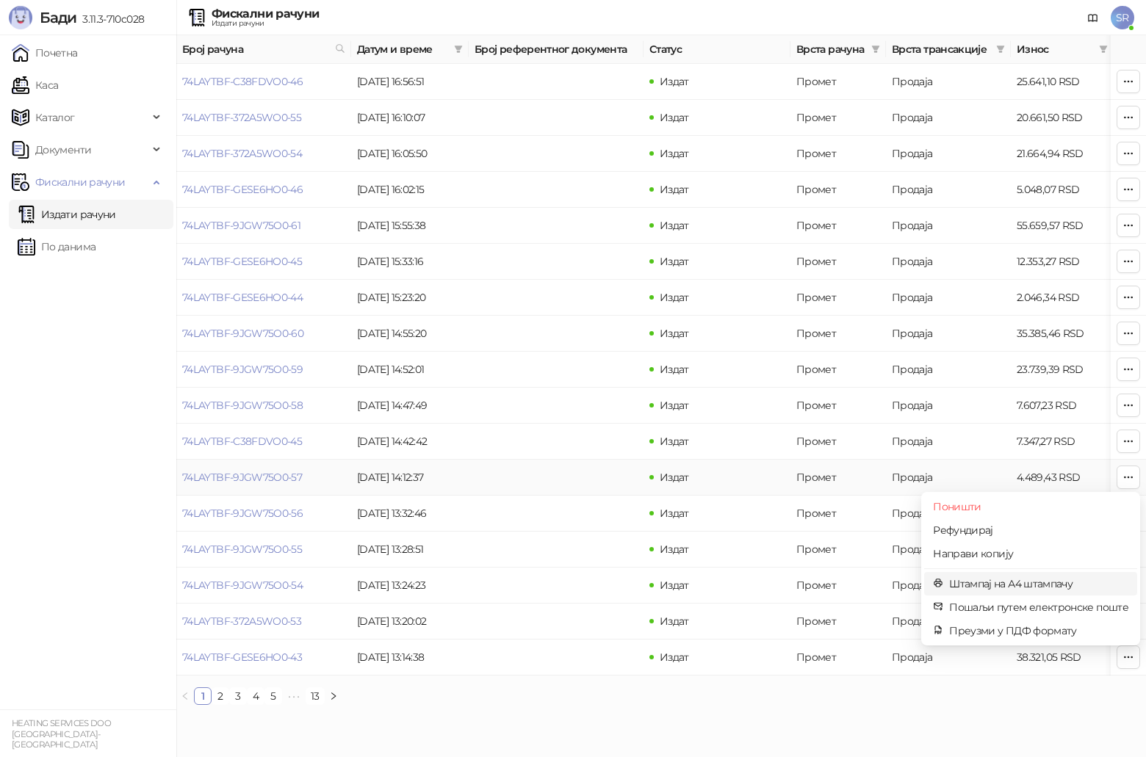
click at [997, 586] on span "Штампај на А4 штампачу" at bounding box center [1038, 584] width 179 height 16
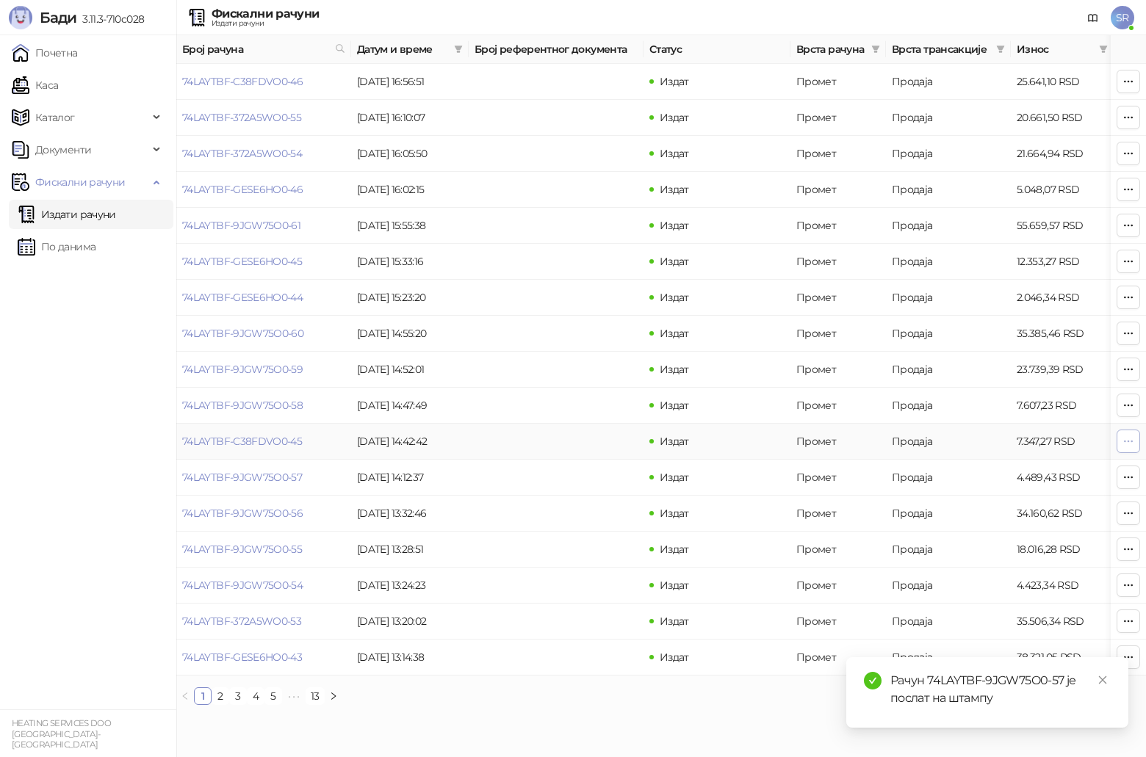
click at [1130, 448] on span "button" at bounding box center [1128, 441] width 12 height 14
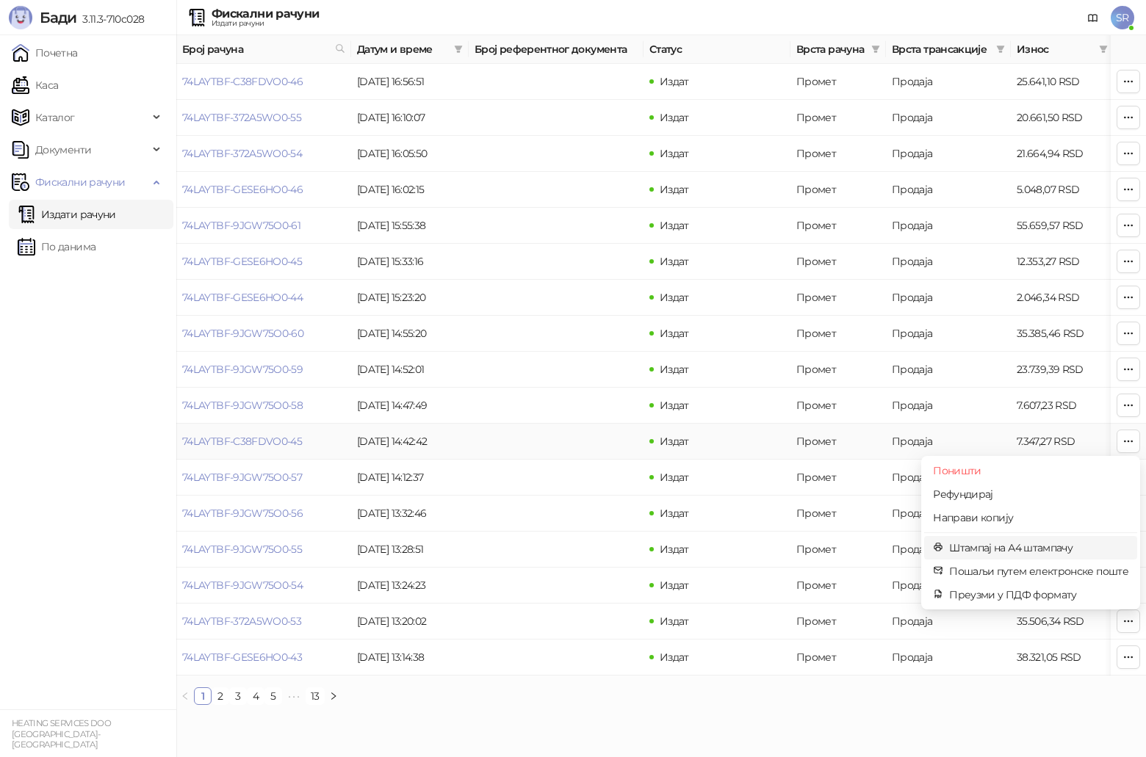
click at [999, 546] on span "Штампај на А4 штампачу" at bounding box center [1038, 548] width 179 height 16
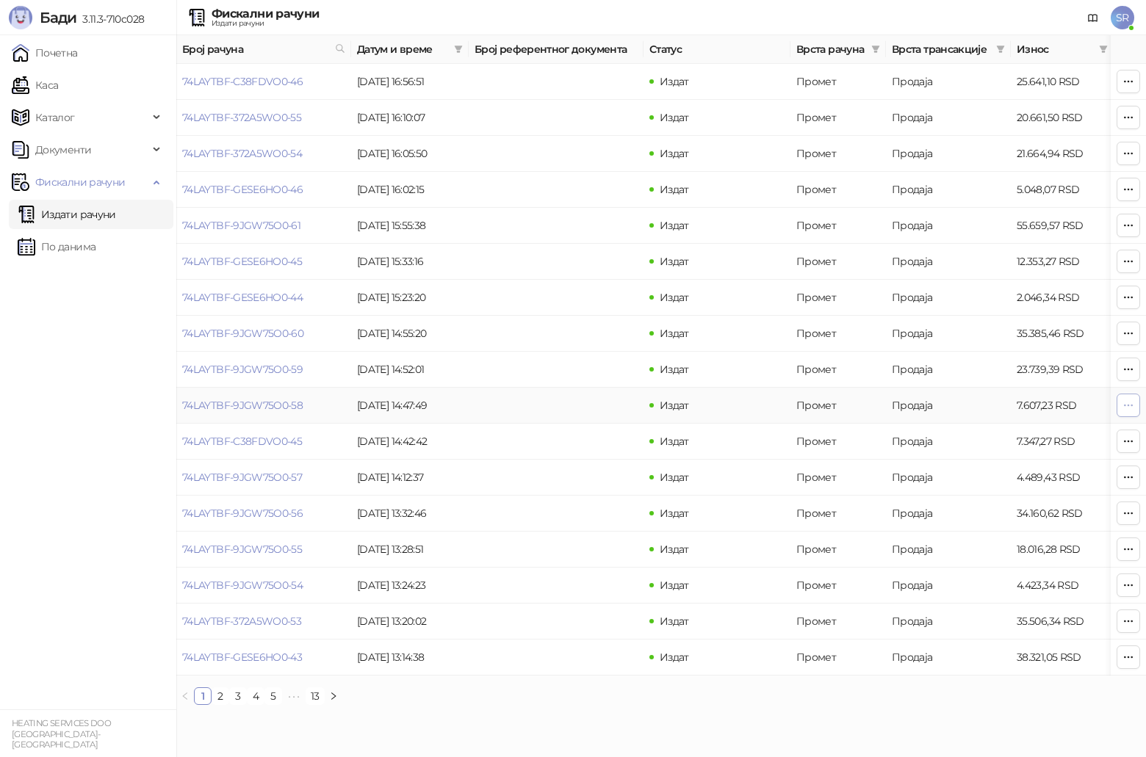
click at [1132, 405] on icon "button" at bounding box center [1128, 406] width 12 height 12
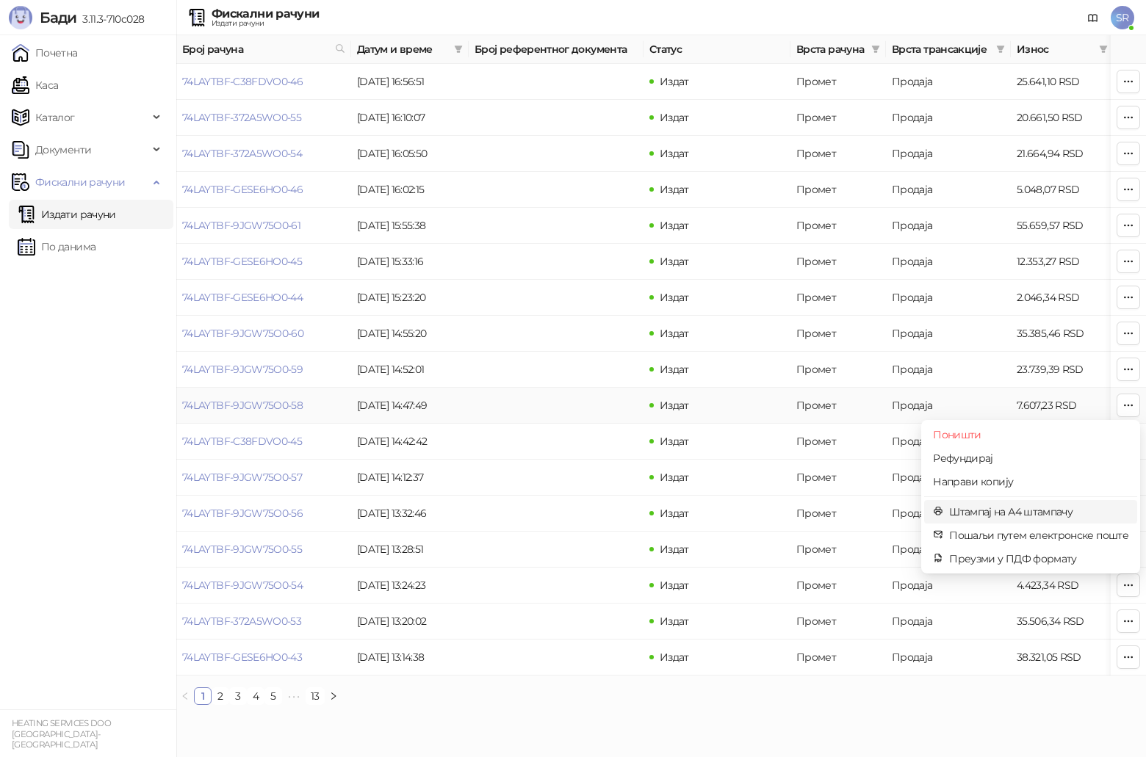
drag, startPoint x: 974, startPoint y: 516, endPoint x: 970, endPoint y: 528, distance: 12.3
click at [974, 516] on span "Штампај на А4 штампачу" at bounding box center [1038, 512] width 179 height 16
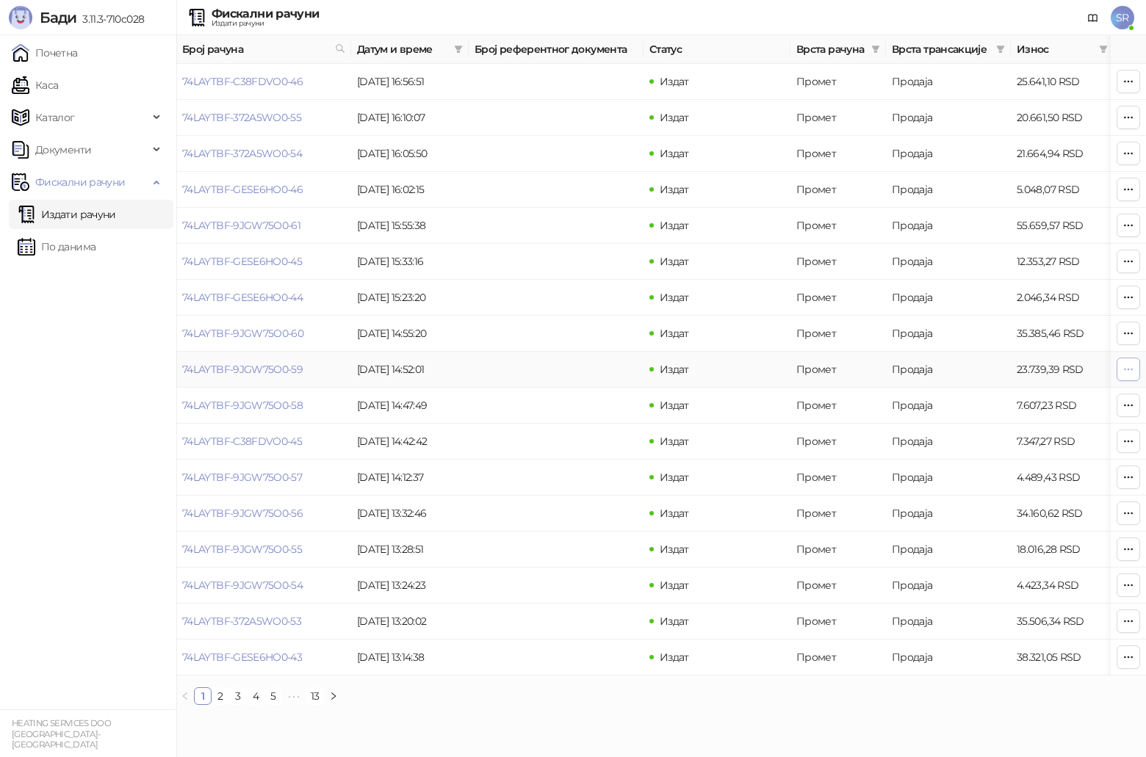
click at [1126, 372] on icon "button" at bounding box center [1128, 370] width 12 height 12
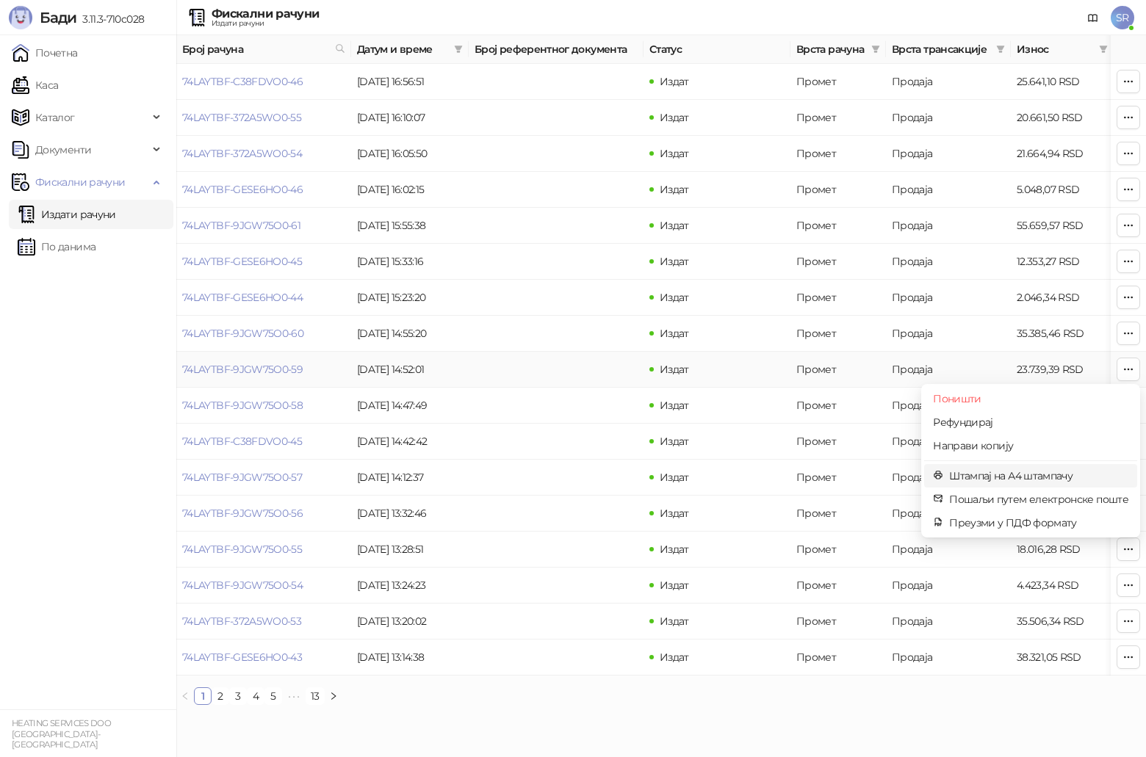
click at [998, 474] on span "Штампај на А4 штампачу" at bounding box center [1038, 476] width 179 height 16
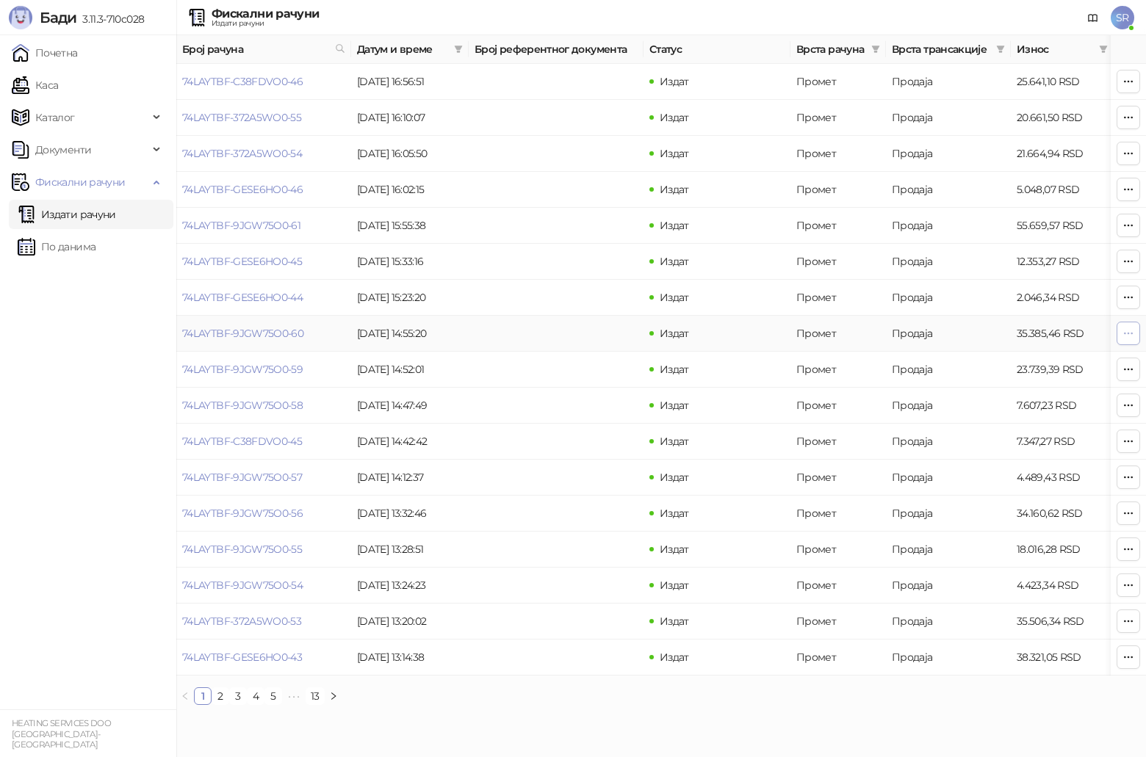
click at [1130, 328] on icon "button" at bounding box center [1128, 334] width 12 height 12
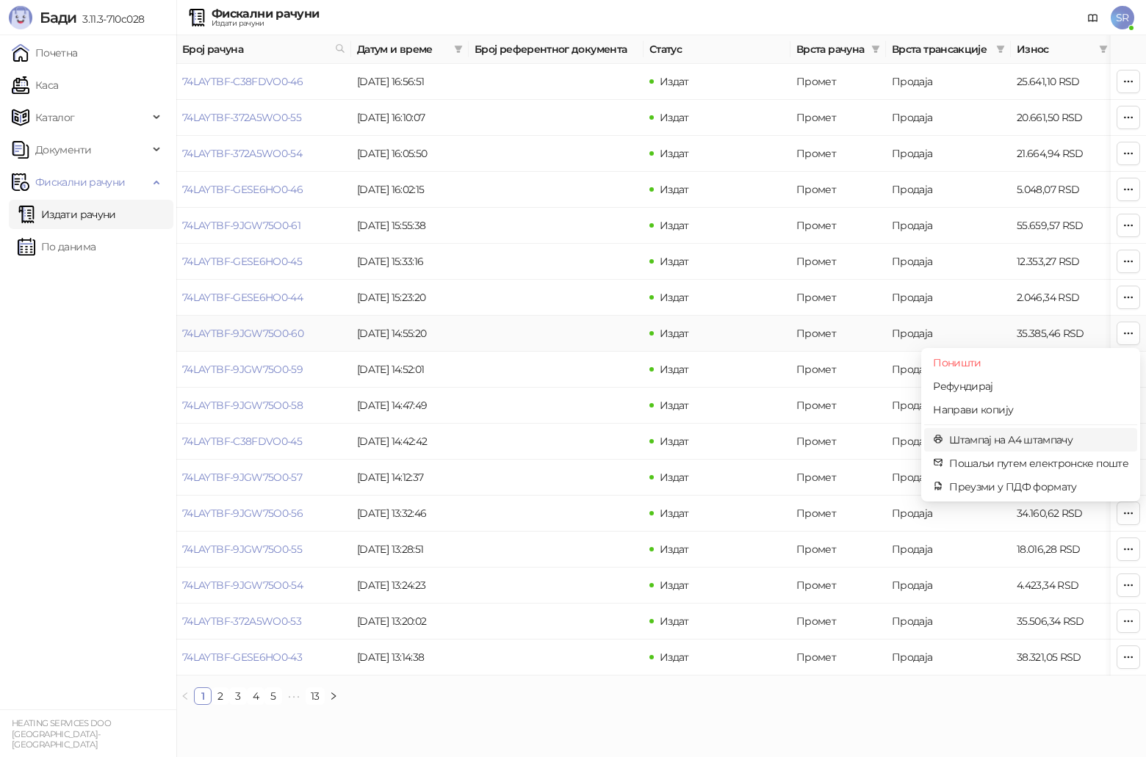
click at [1033, 439] on span "Штампај на А4 штампачу" at bounding box center [1038, 440] width 179 height 16
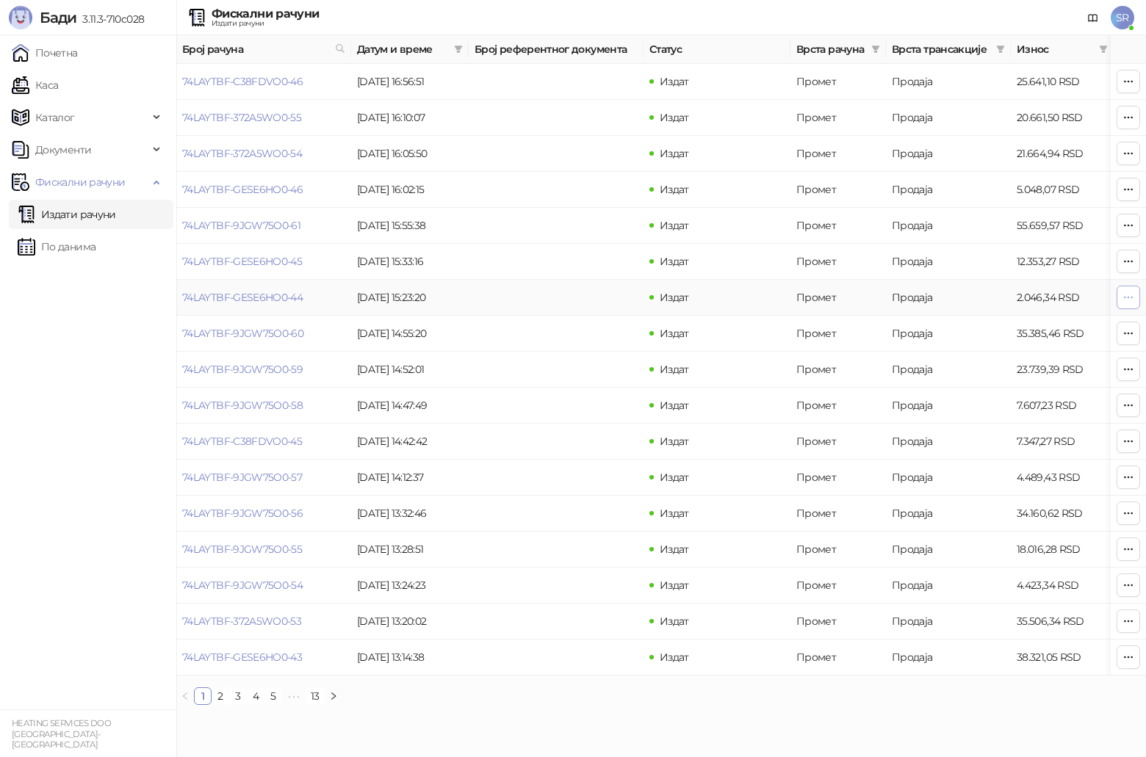
click at [1125, 297] on icon "button" at bounding box center [1128, 297] width 8 height 1
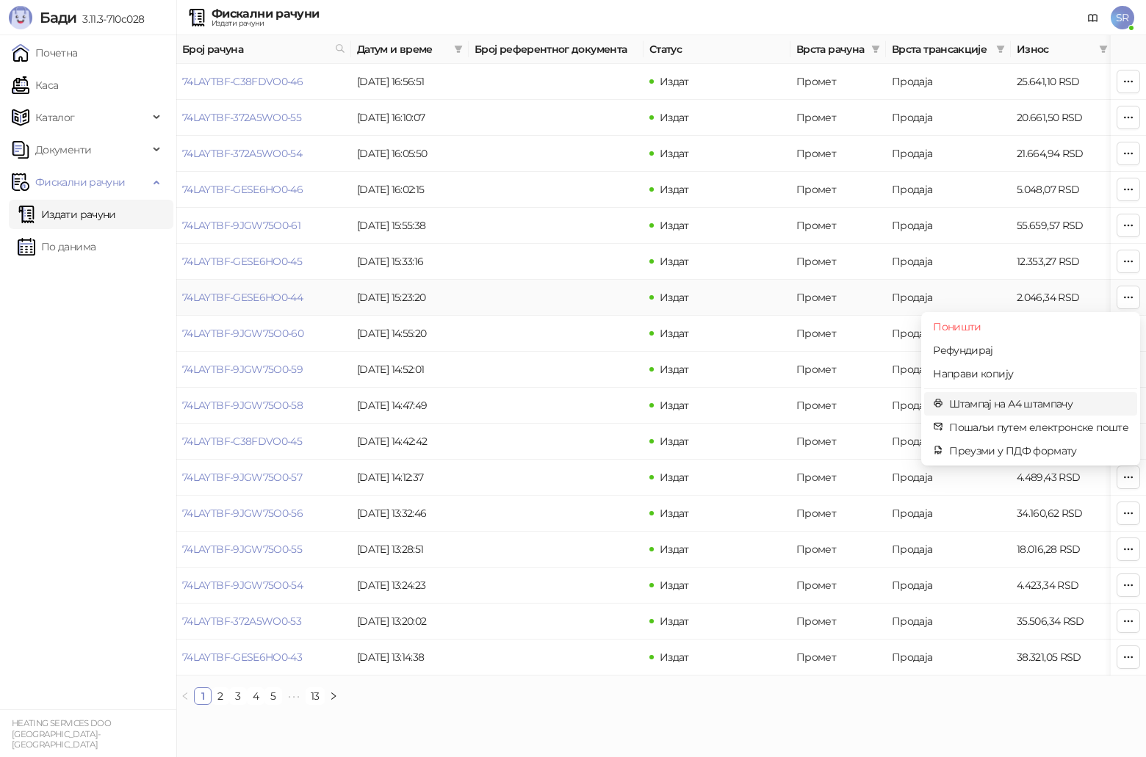
click at [1045, 399] on span "Штампај на А4 штампачу" at bounding box center [1038, 404] width 179 height 16
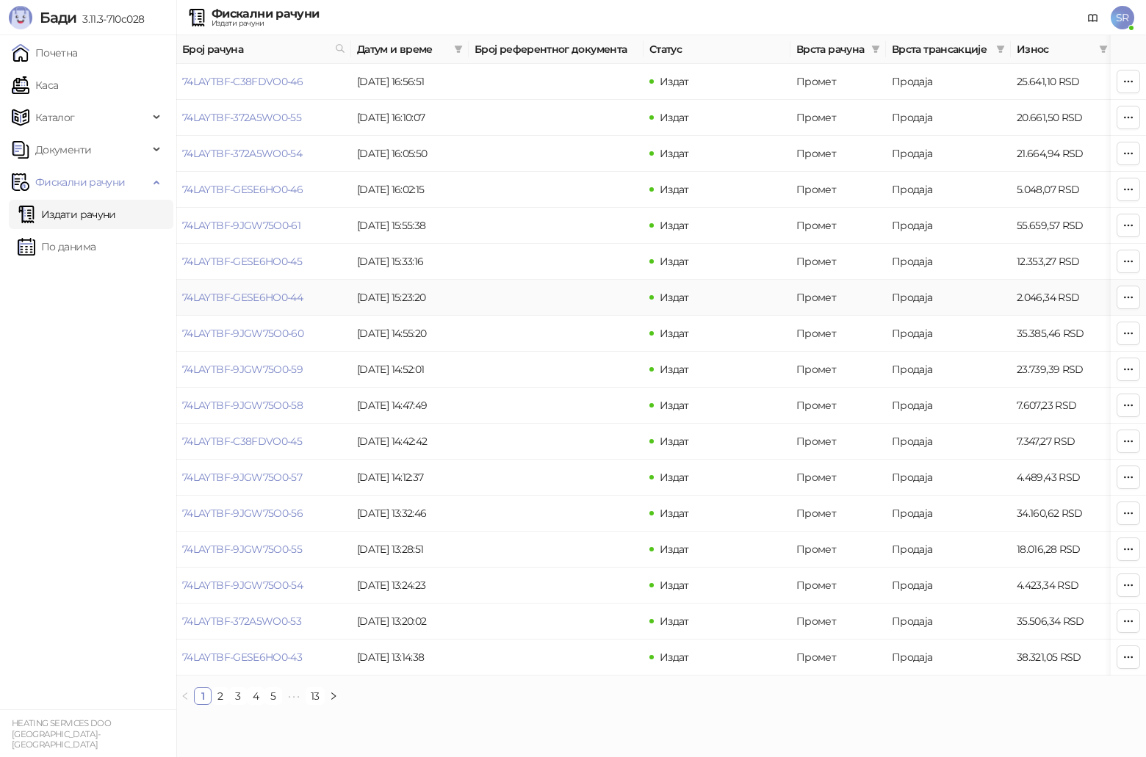
click at [449, 300] on td "[DATE] 15:23:20" at bounding box center [410, 298] width 118 height 36
click at [1122, 261] on icon "button" at bounding box center [1128, 262] width 12 height 12
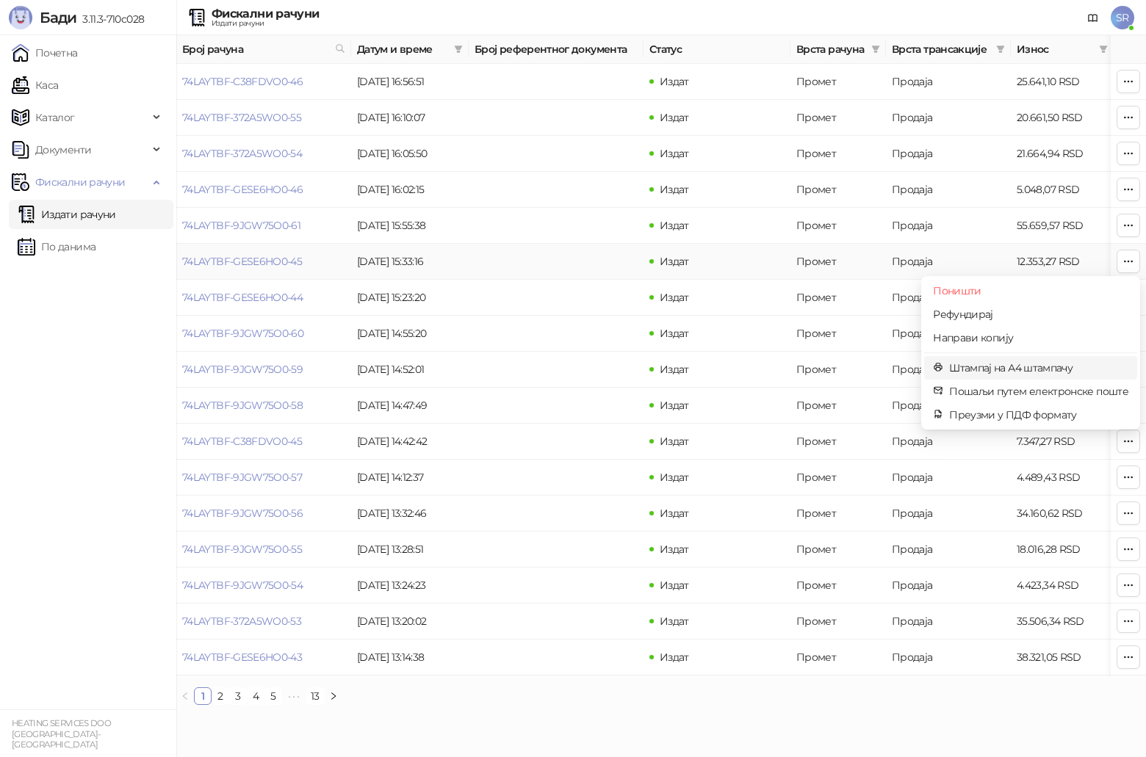
click at [1022, 366] on span "Штампај на А4 штампачу" at bounding box center [1038, 368] width 179 height 16
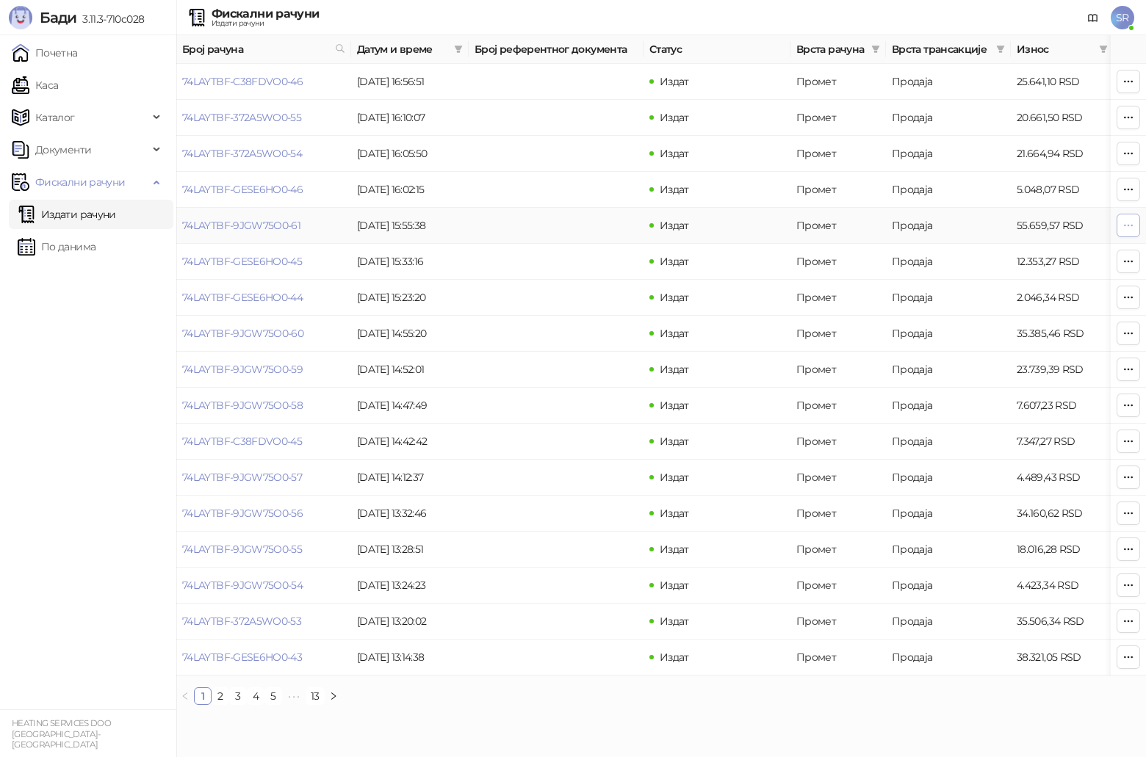
click at [1122, 223] on icon "button" at bounding box center [1128, 226] width 12 height 12
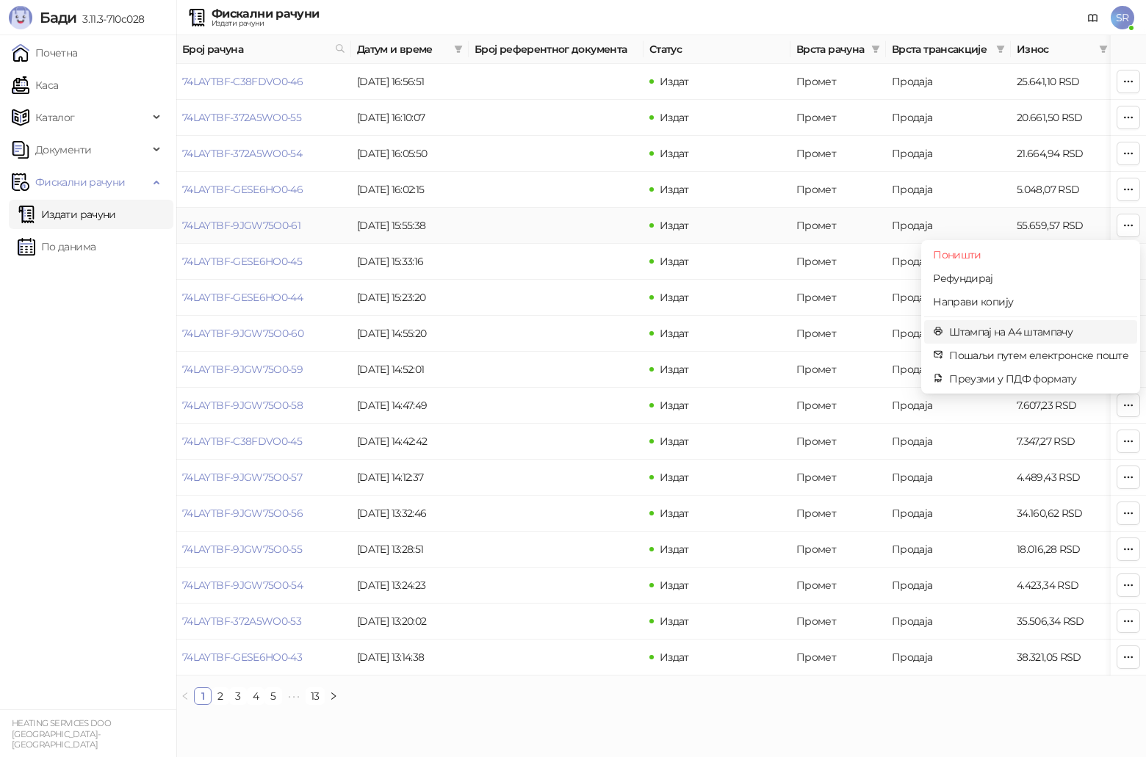
click at [1039, 336] on span "Штампај на А4 штампачу" at bounding box center [1038, 332] width 179 height 16
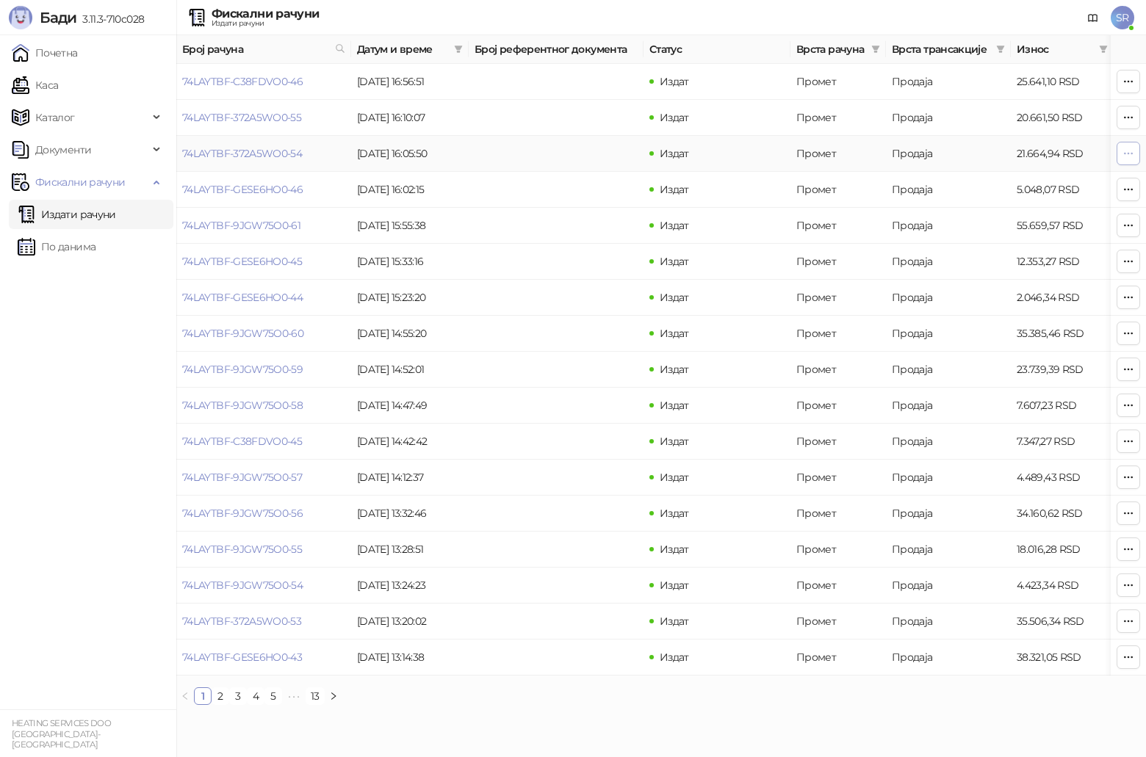
click at [1124, 146] on span "button" at bounding box center [1128, 153] width 12 height 14
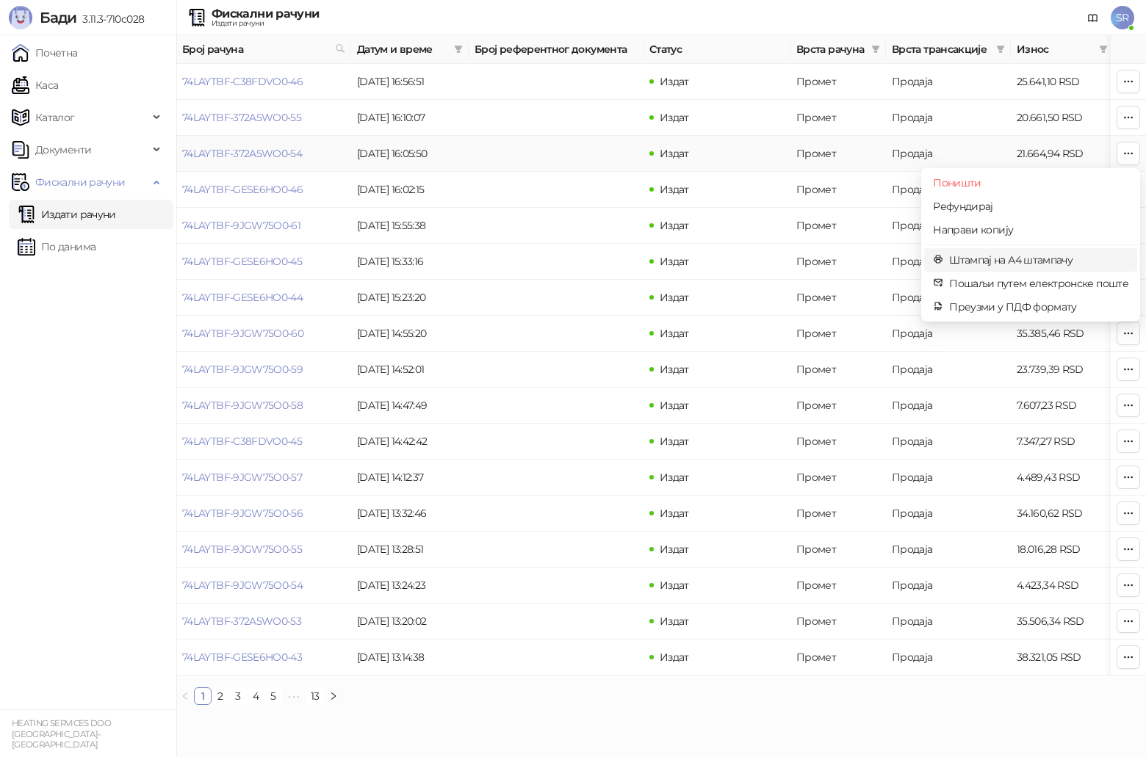
click at [998, 257] on span "Штампај на А4 штампачу" at bounding box center [1038, 260] width 179 height 16
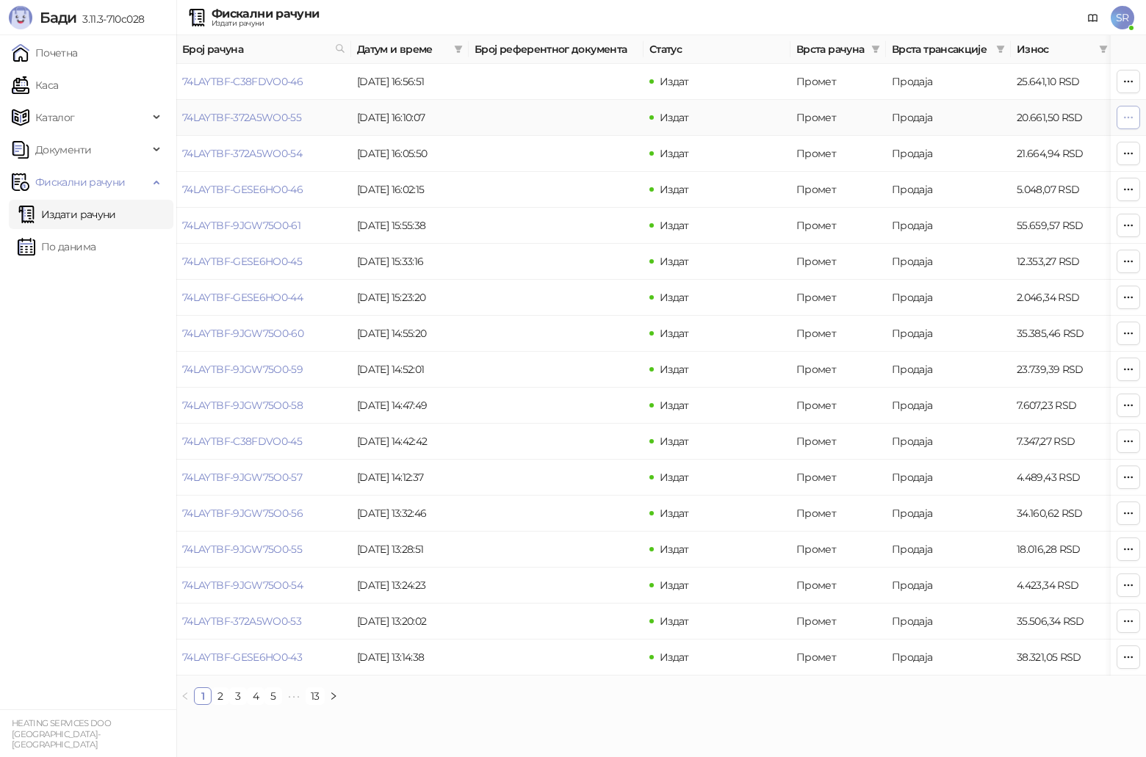
click at [1132, 112] on icon "button" at bounding box center [1128, 118] width 12 height 12
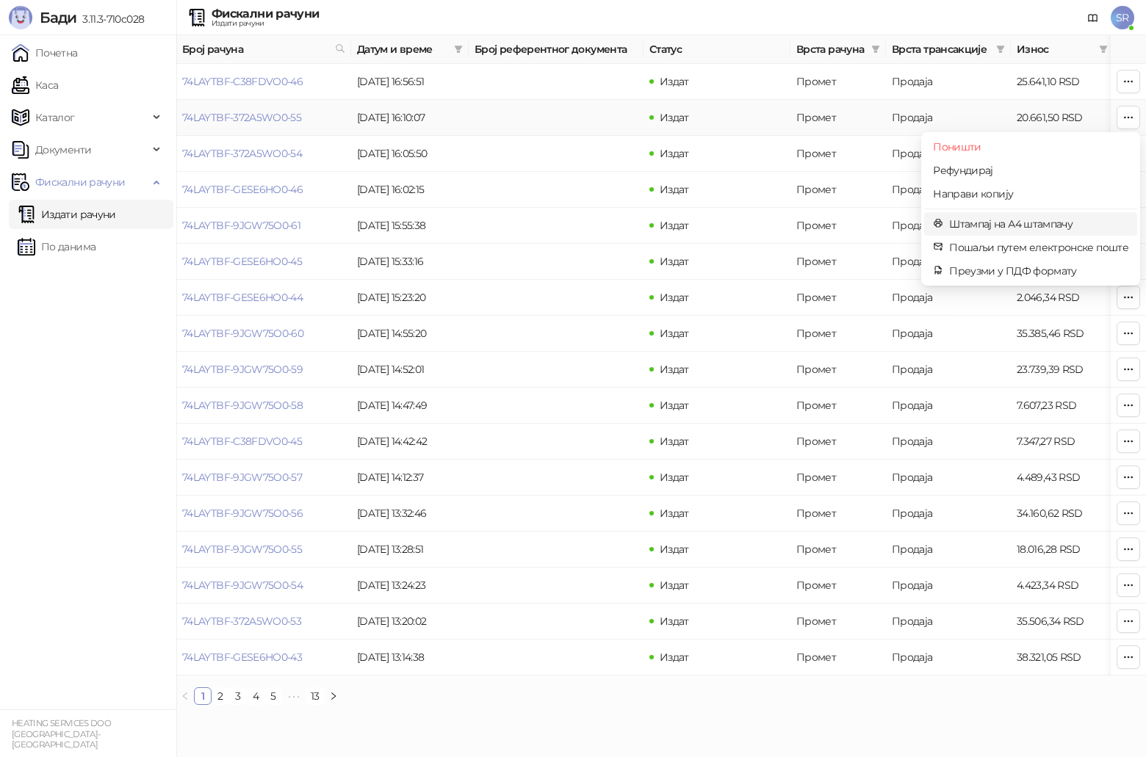
click at [991, 223] on span "Штампај на А4 штампачу" at bounding box center [1038, 224] width 179 height 16
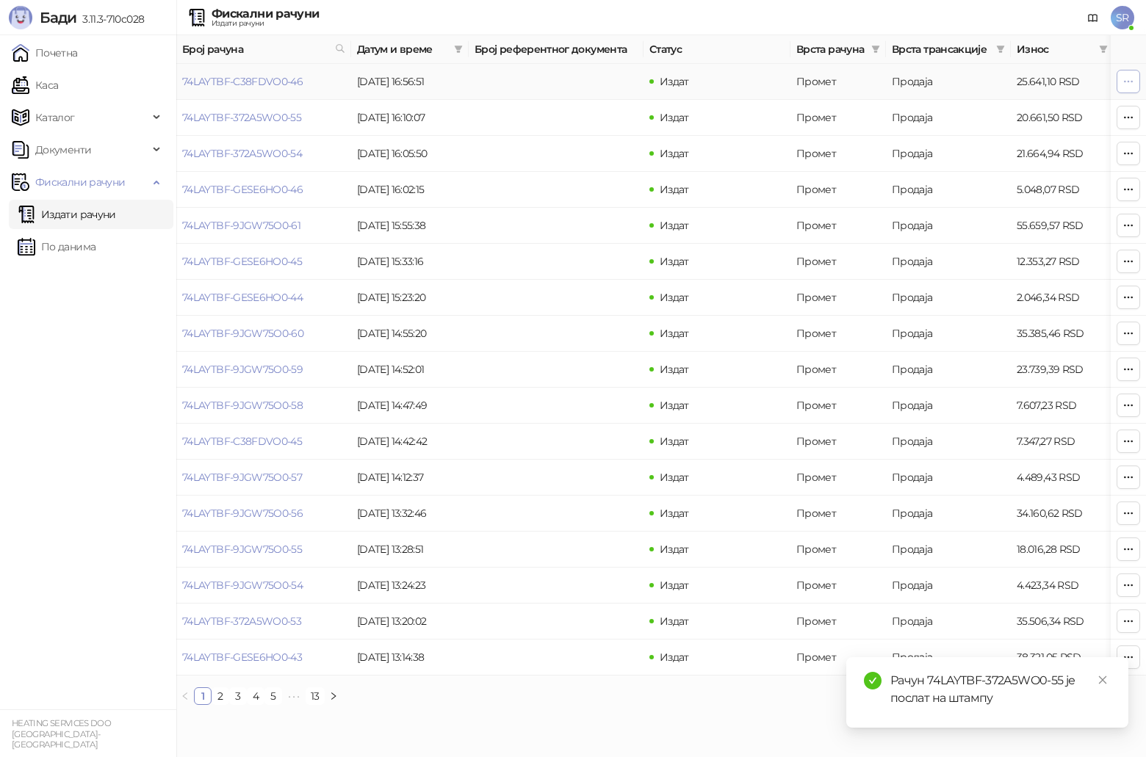
click at [1123, 79] on icon "button" at bounding box center [1128, 82] width 12 height 12
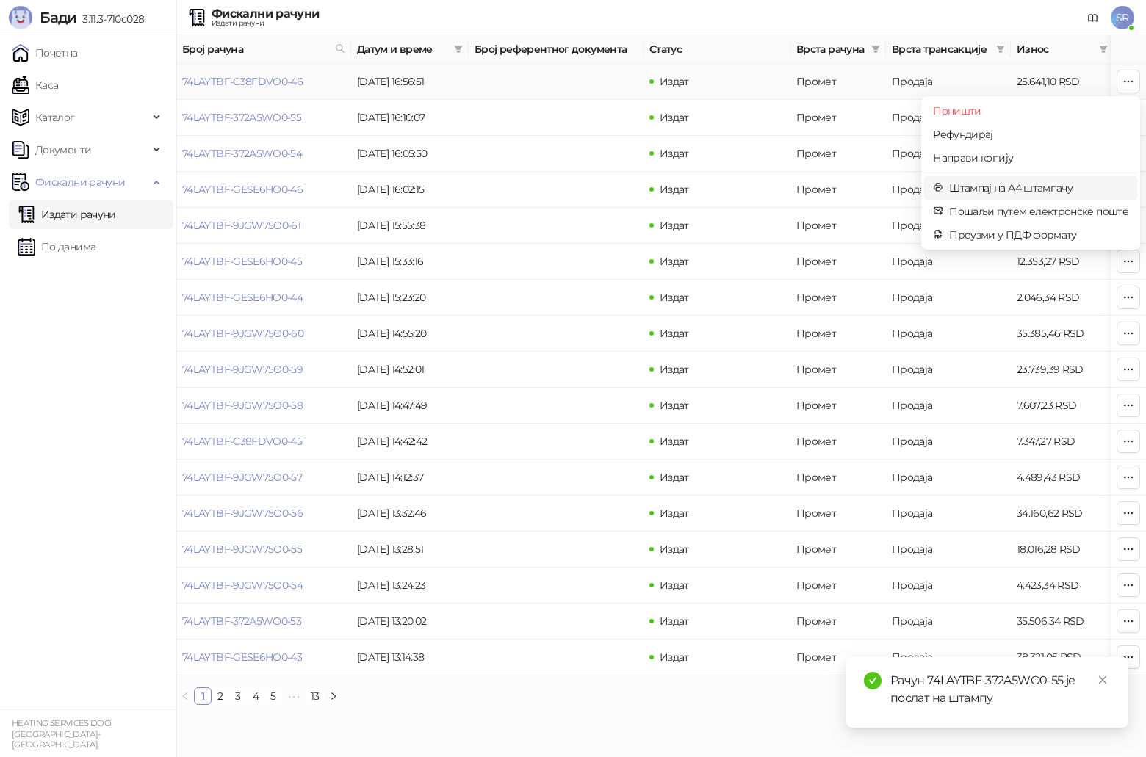
click at [1062, 192] on span "Штампај на А4 штампачу" at bounding box center [1038, 188] width 179 height 16
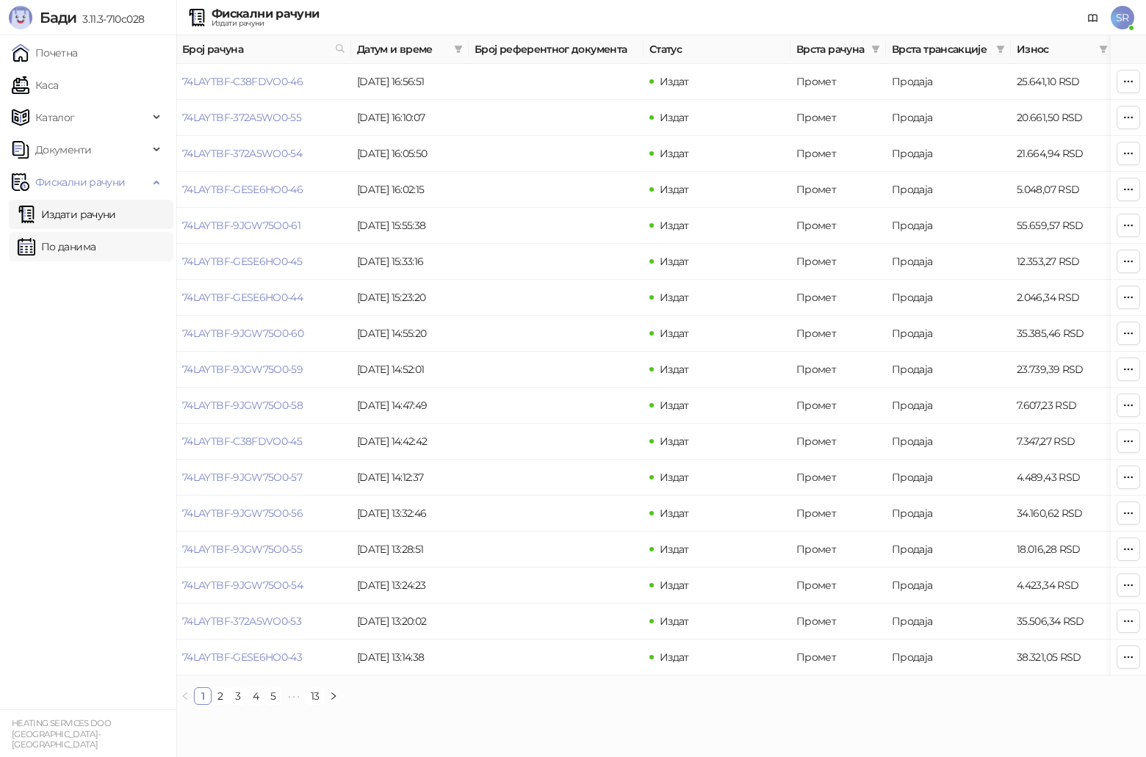
click at [83, 250] on link "По данима" at bounding box center [57, 246] width 78 height 29
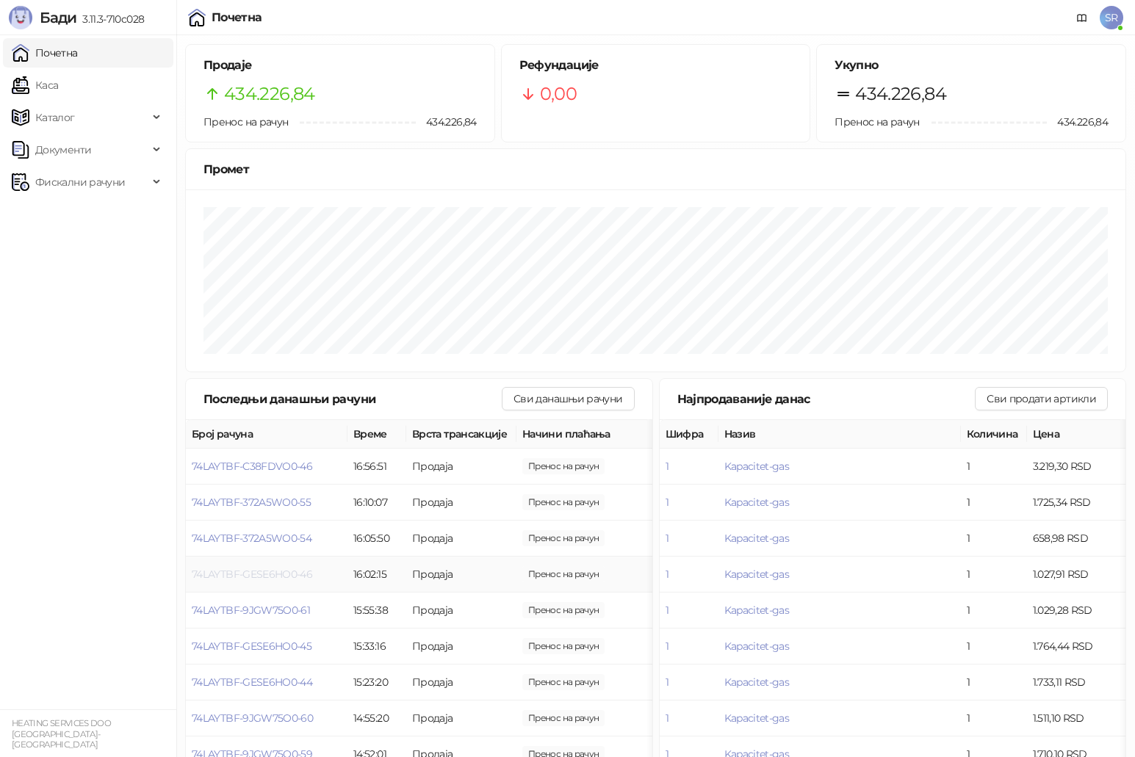
click at [301, 574] on span "74LAYTBF-GESE6HO0-46" at bounding box center [252, 574] width 120 height 13
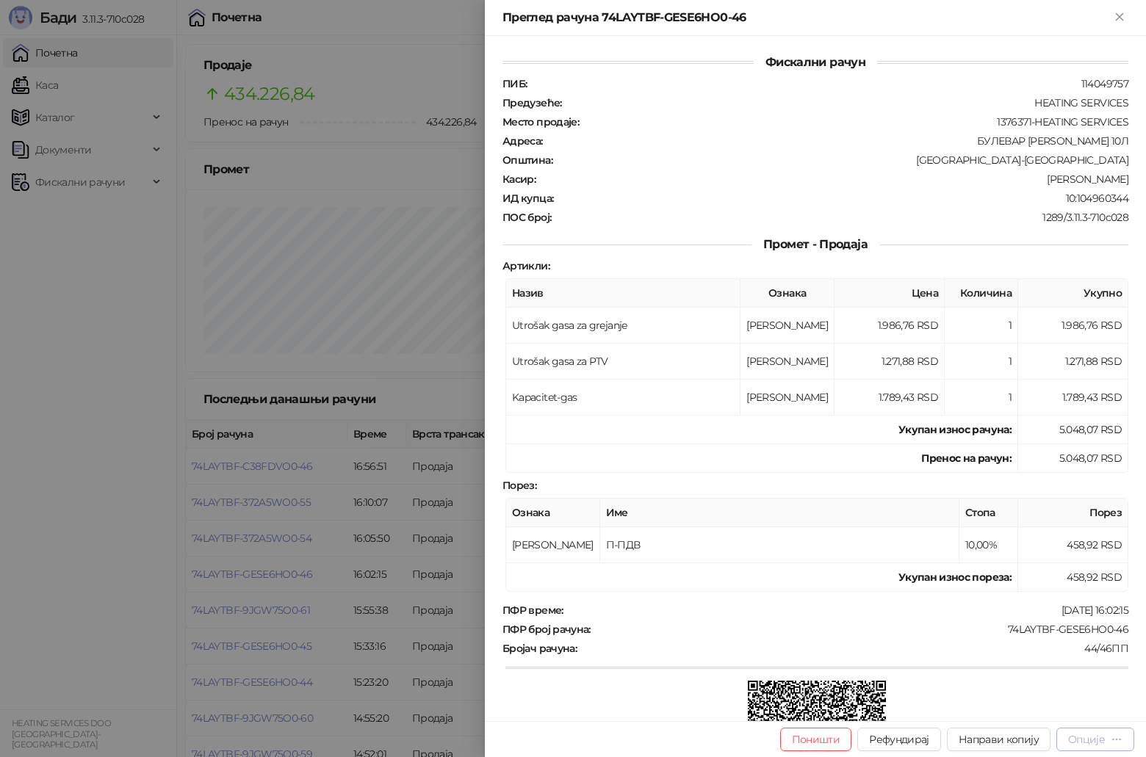
click at [1086, 742] on div "Опције" at bounding box center [1086, 739] width 37 height 13
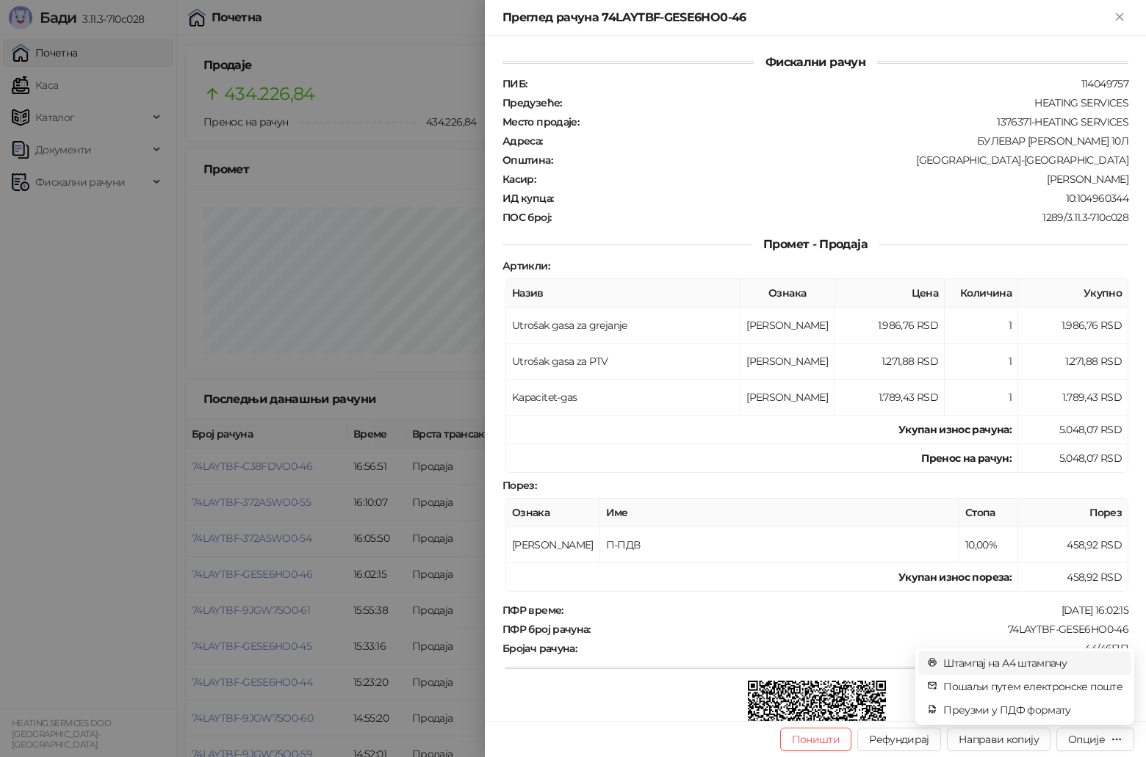
click at [1041, 665] on span "Штампај на А4 штампачу" at bounding box center [1032, 663] width 179 height 16
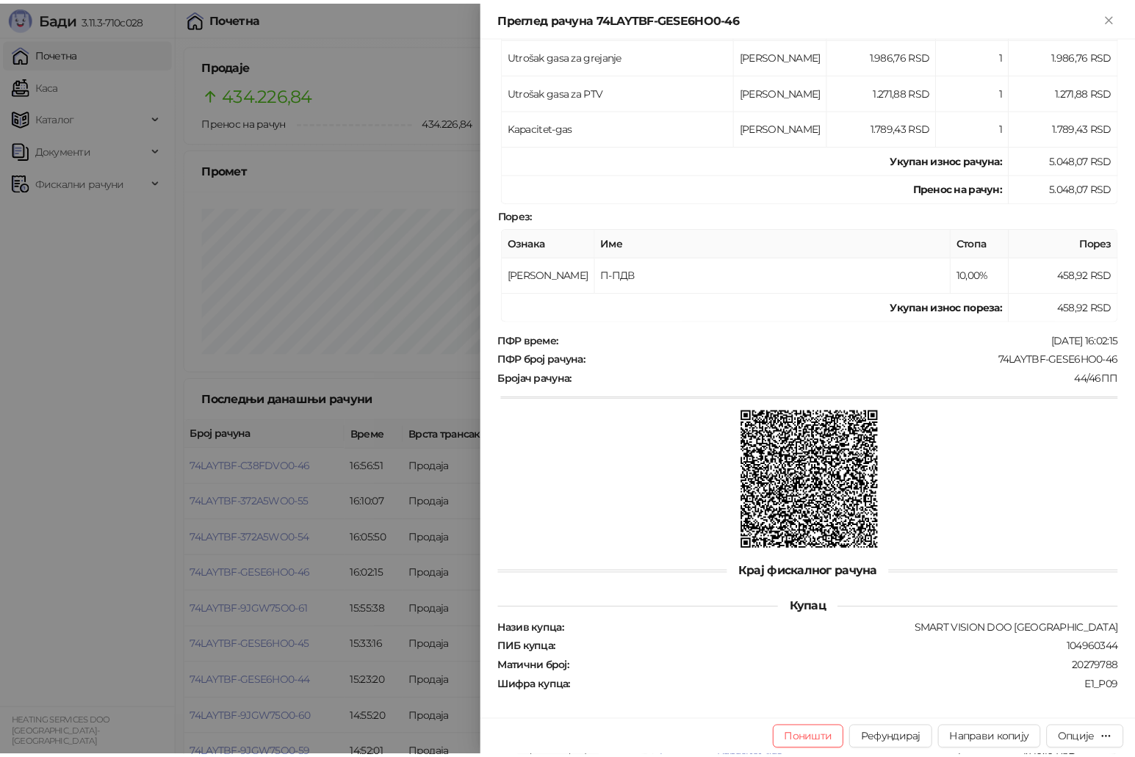
scroll to position [272, 0]
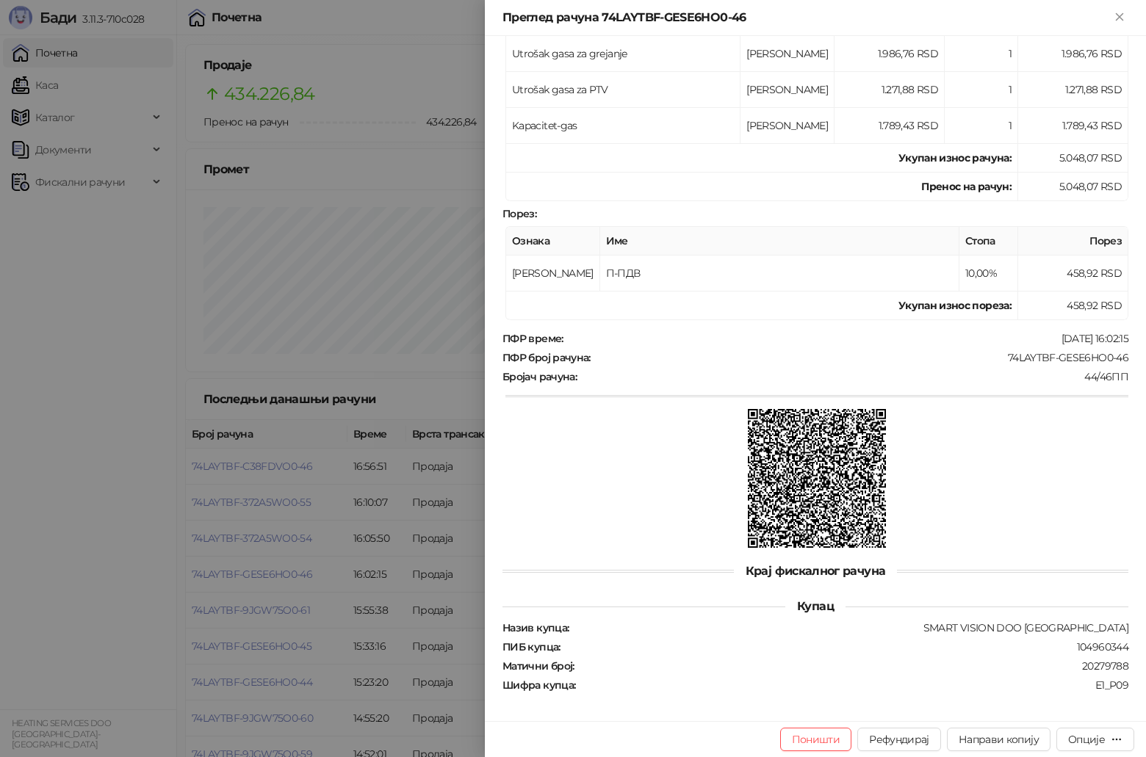
click at [330, 523] on div at bounding box center [573, 378] width 1146 height 757
